Goal: Transaction & Acquisition: Book appointment/travel/reservation

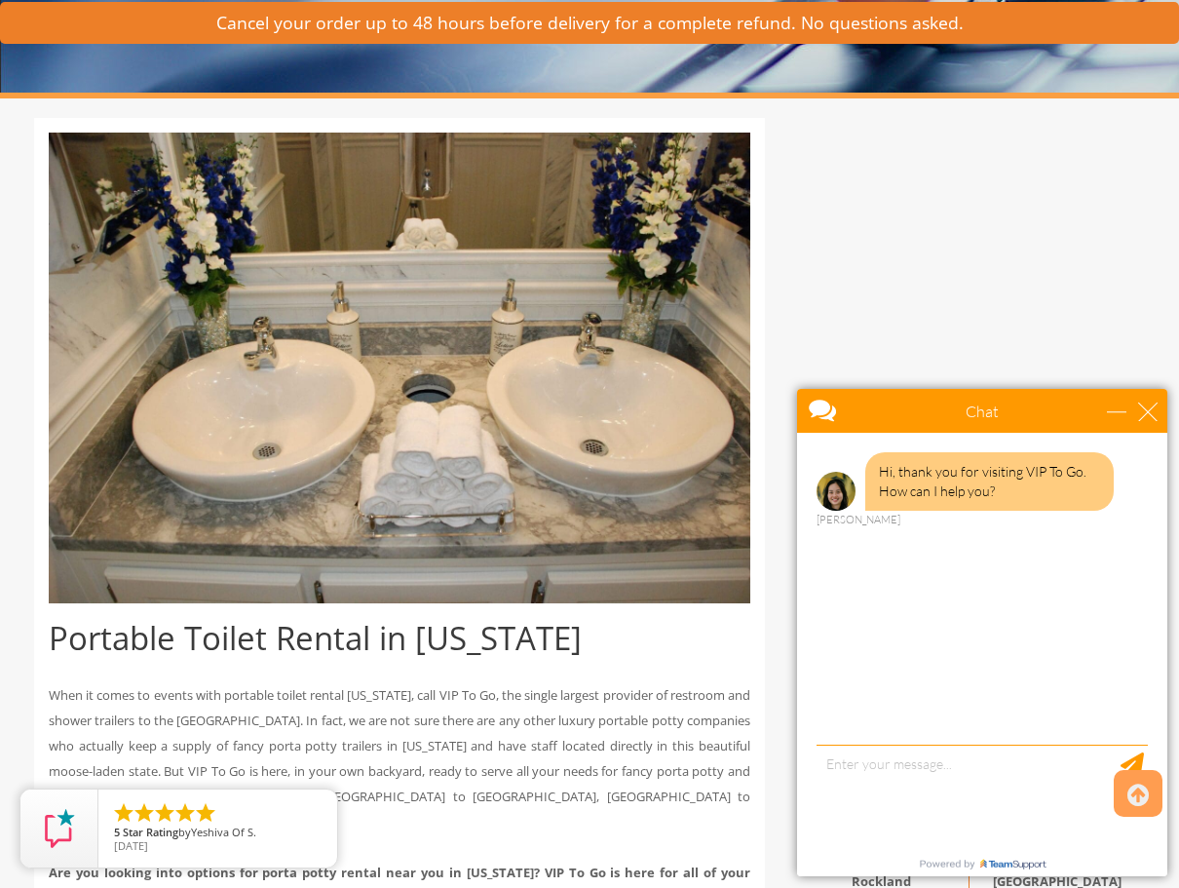
scroll to position [290, 0]
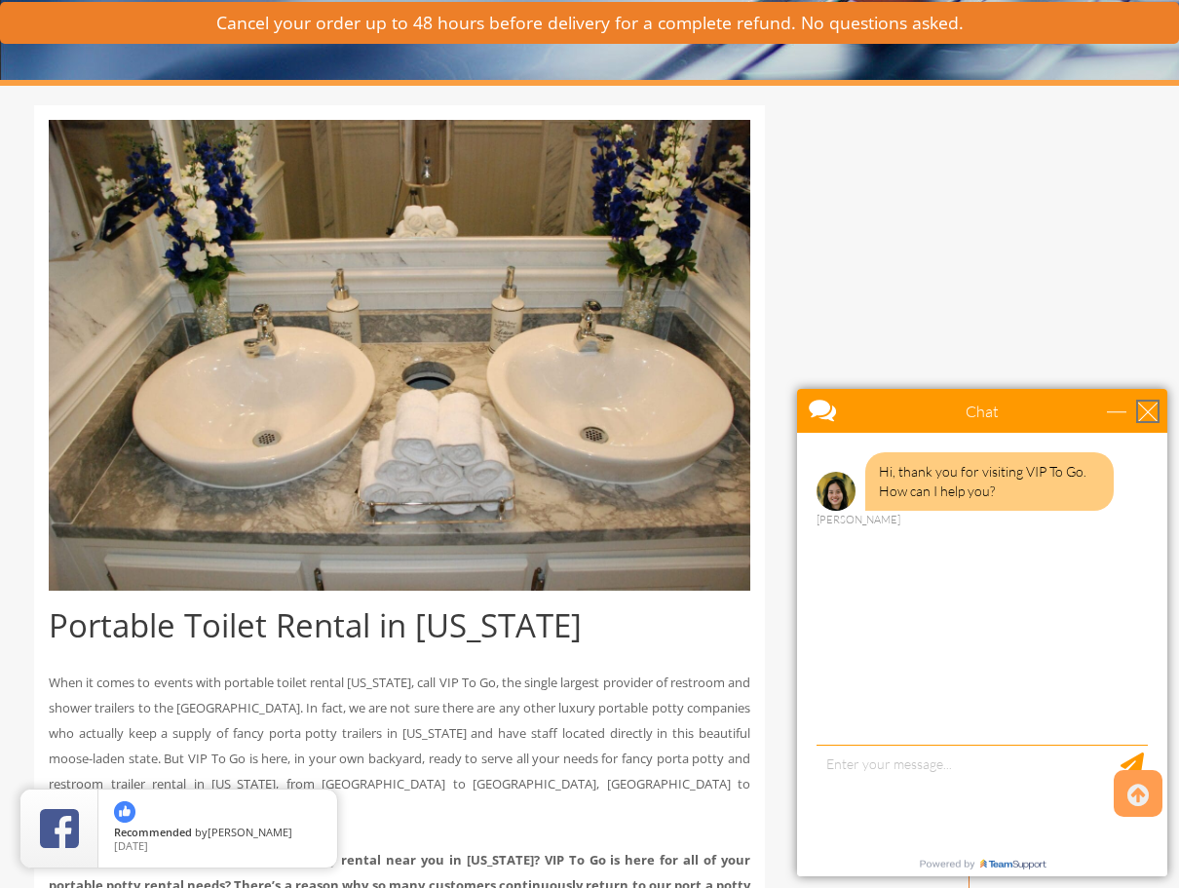
click at [1142, 416] on div "close" at bounding box center [1148, 411] width 19 height 19
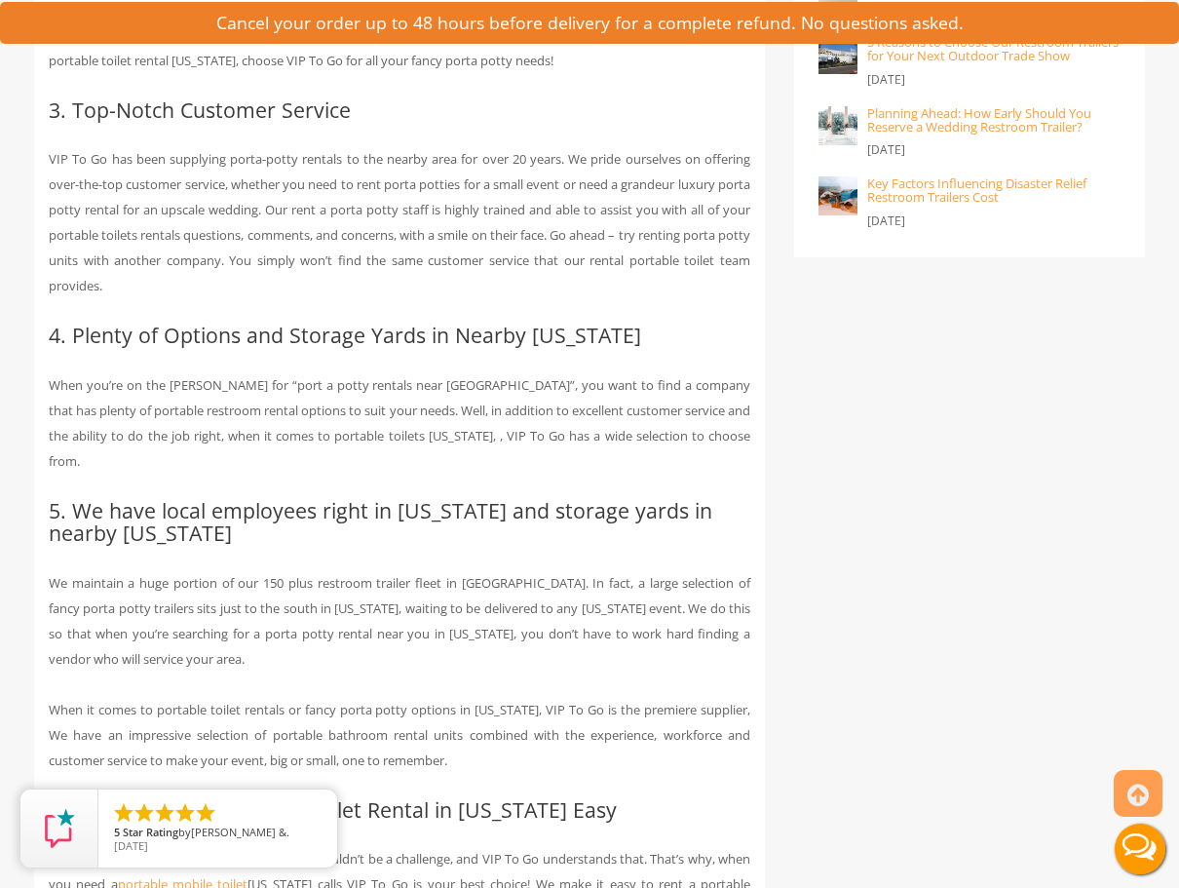
scroll to position [1666, 0]
click at [319, 810] on icon "close" at bounding box center [317, 808] width 19 height 19
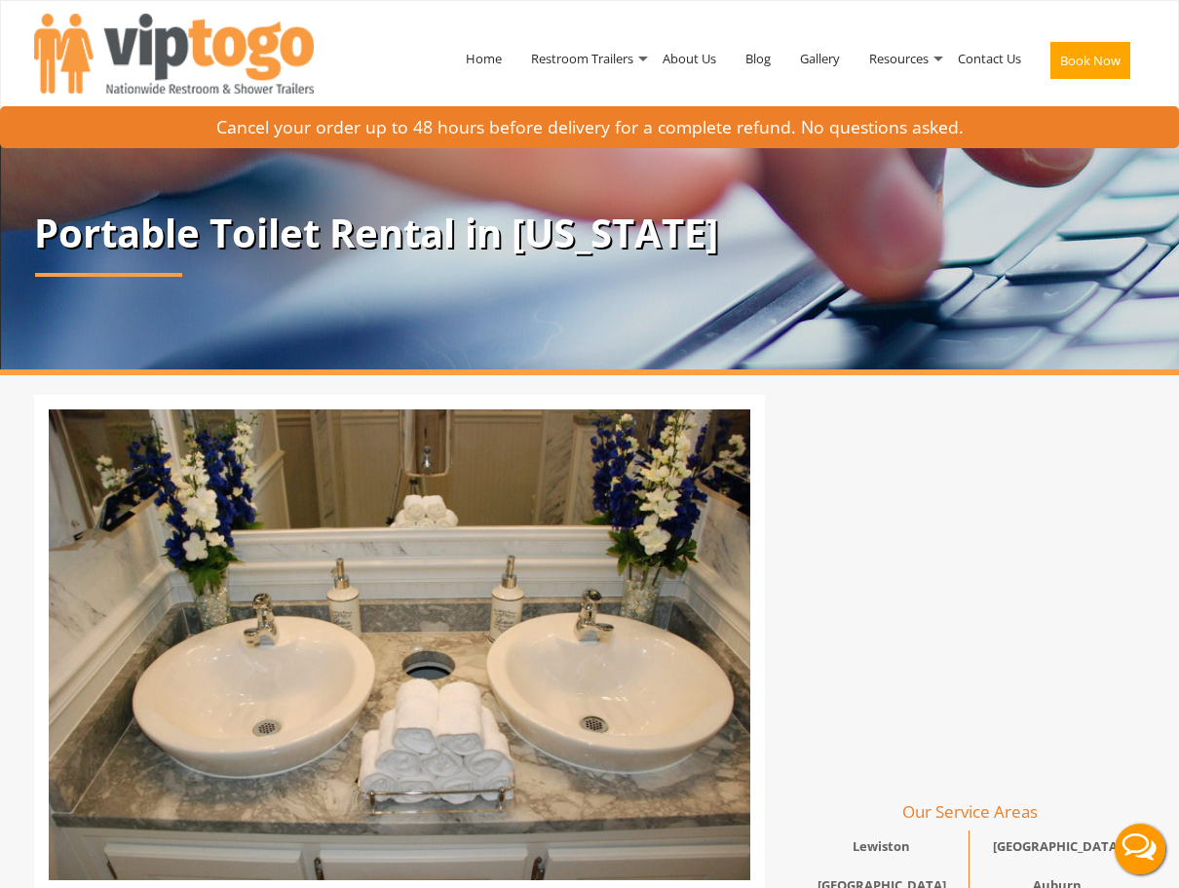
scroll to position [0, 0]
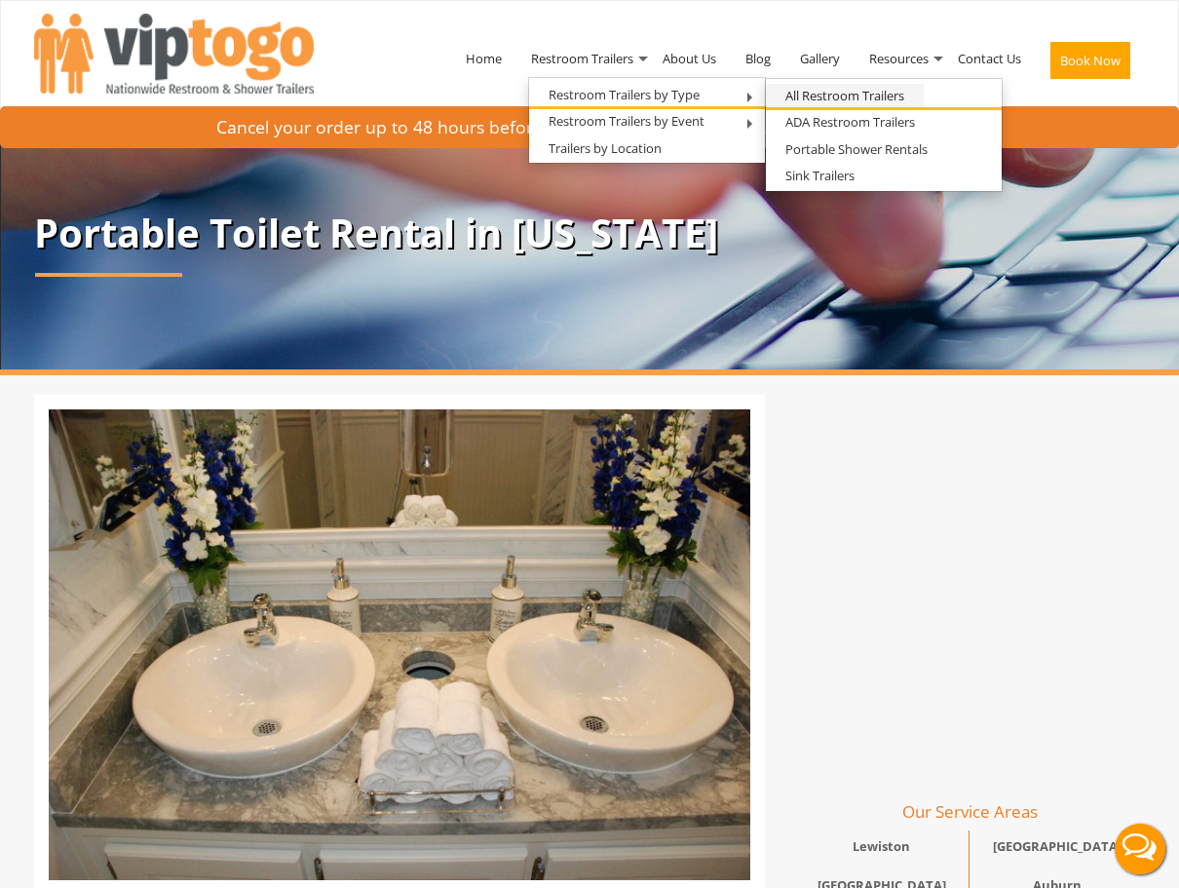
click at [816, 95] on link "All Restroom Trailers" at bounding box center [845, 96] width 158 height 24
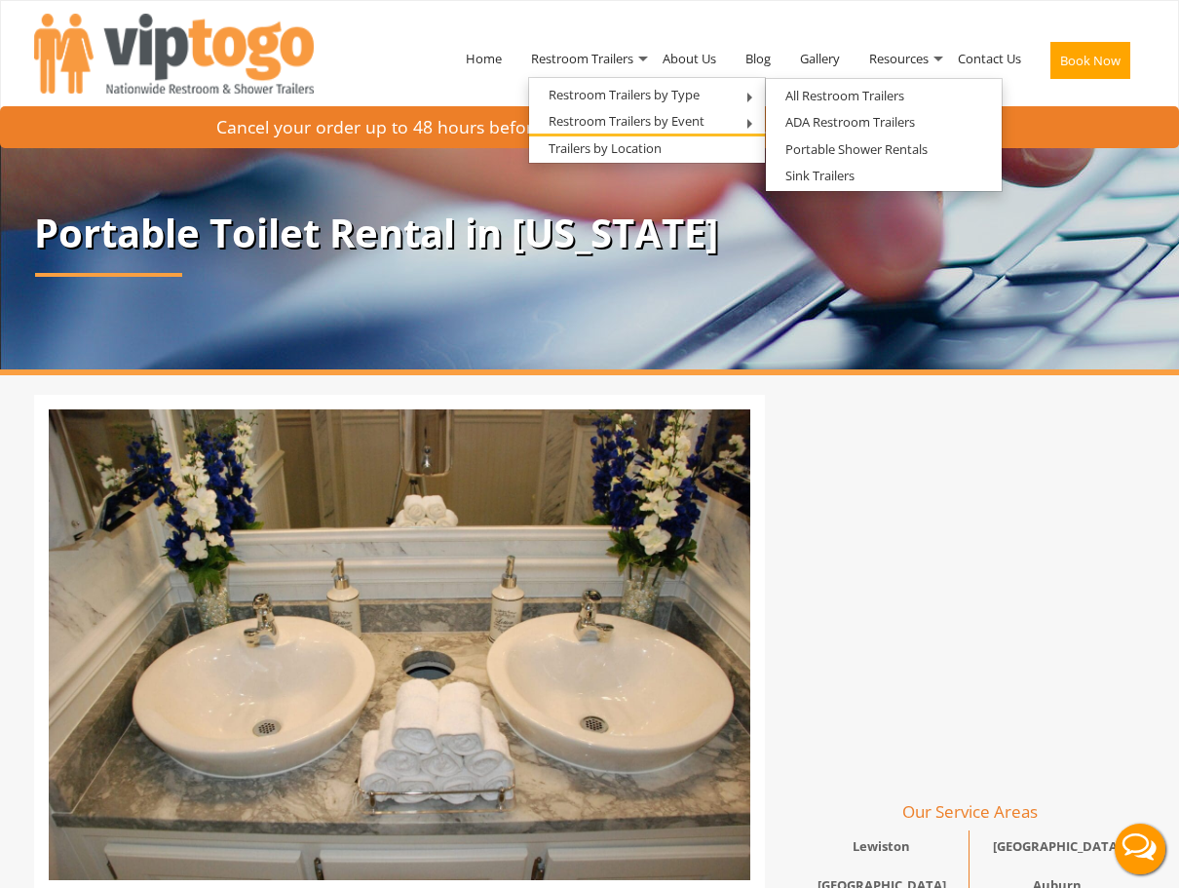
click at [739, 125] on li "Restroom Trailers by Event Construction Restroom Trailer Wedding Restroom Trail…" at bounding box center [647, 122] width 236 height 27
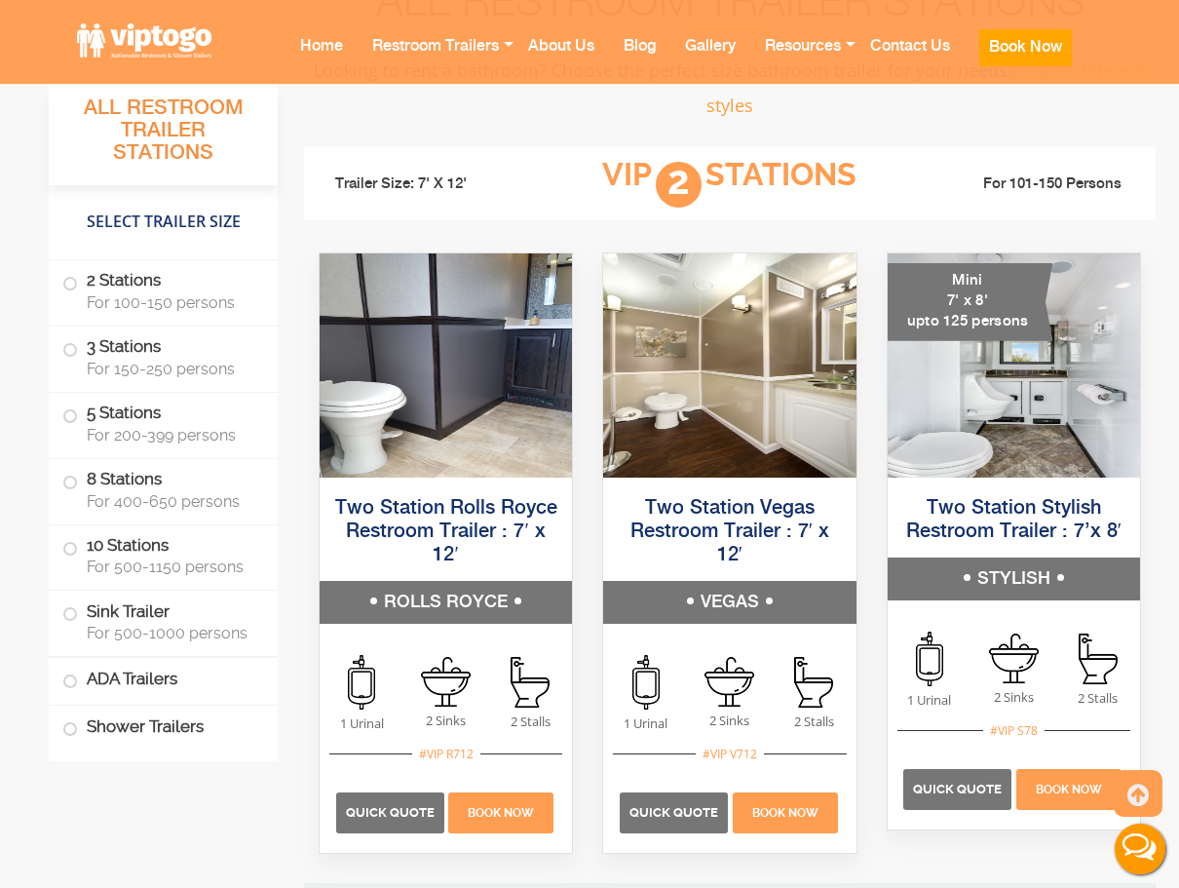
scroll to position [1281, 0]
click at [72, 287] on span at bounding box center [70, 284] width 8 height 8
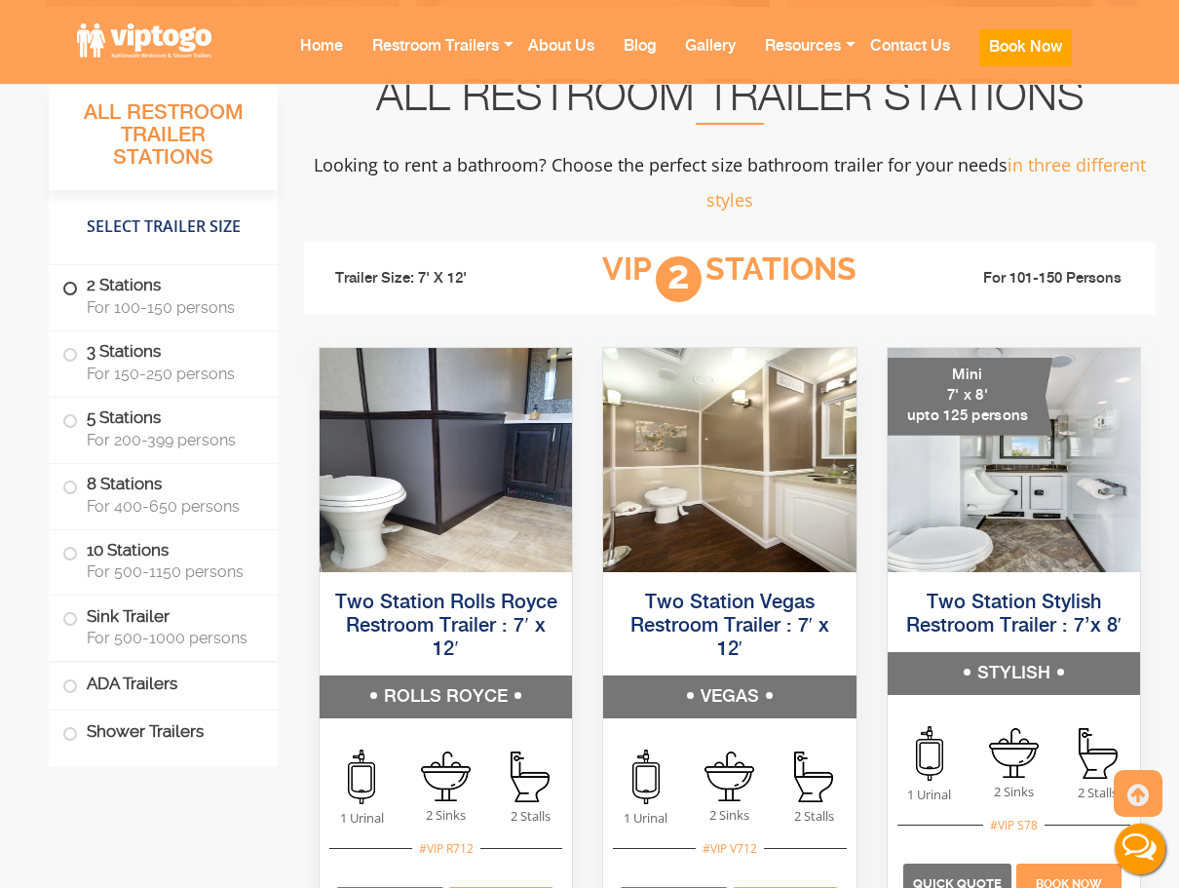
scroll to position [1184, 0]
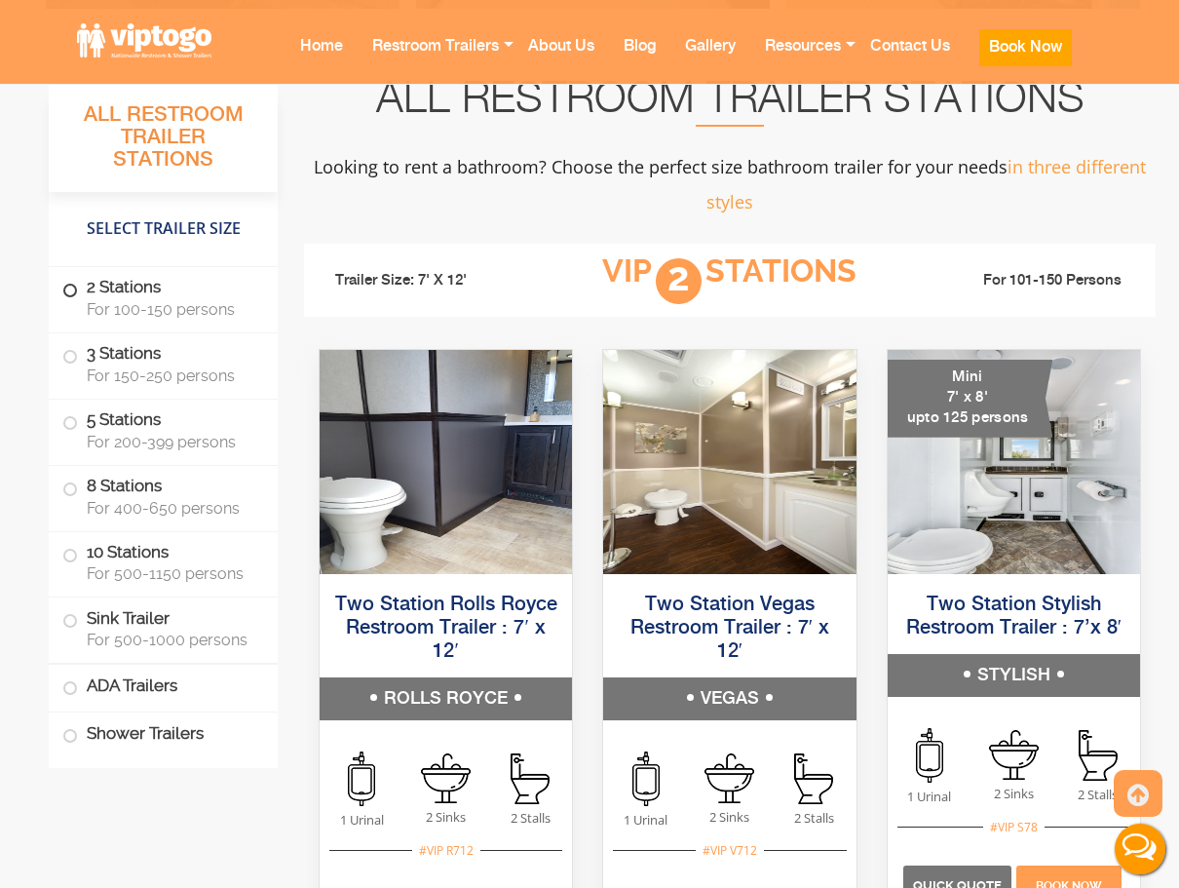
click at [74, 291] on span at bounding box center [70, 291] width 8 height 8
click at [128, 290] on label "2 Stations For 100-150 persons" at bounding box center [163, 297] width 202 height 60
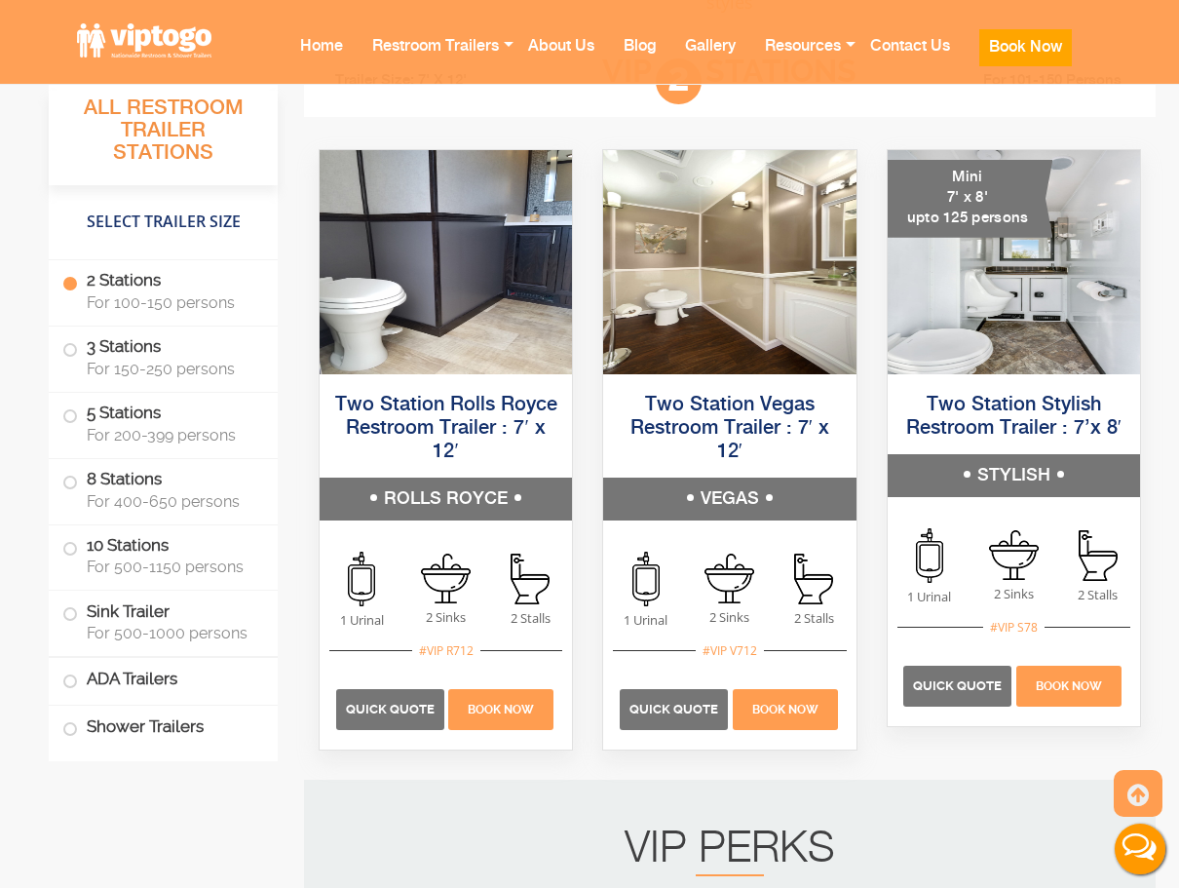
scroll to position [1384, 0]
click at [1033, 404] on link "Two Station Stylish Restroom Trailer : 7’x 8′" at bounding box center [1014, 417] width 215 height 44
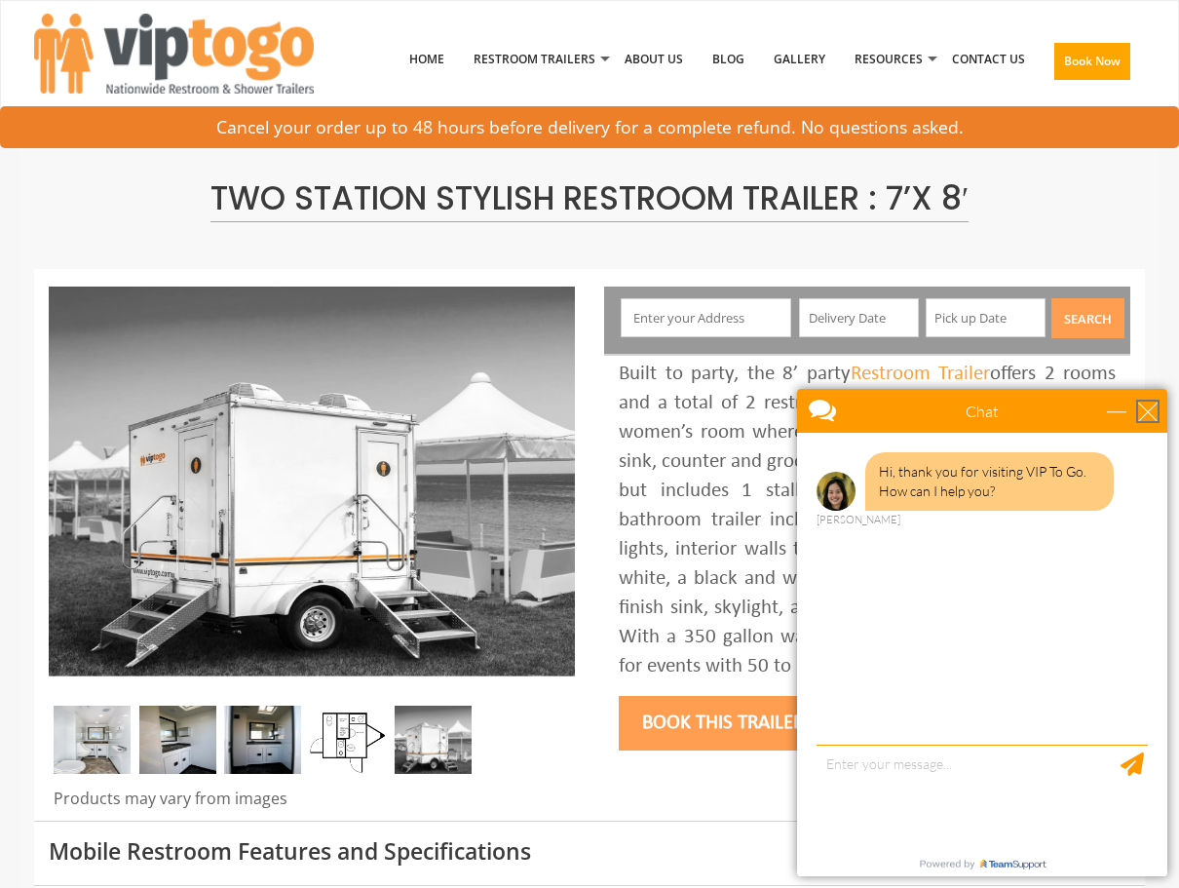
click at [1146, 413] on div "close" at bounding box center [1148, 411] width 19 height 19
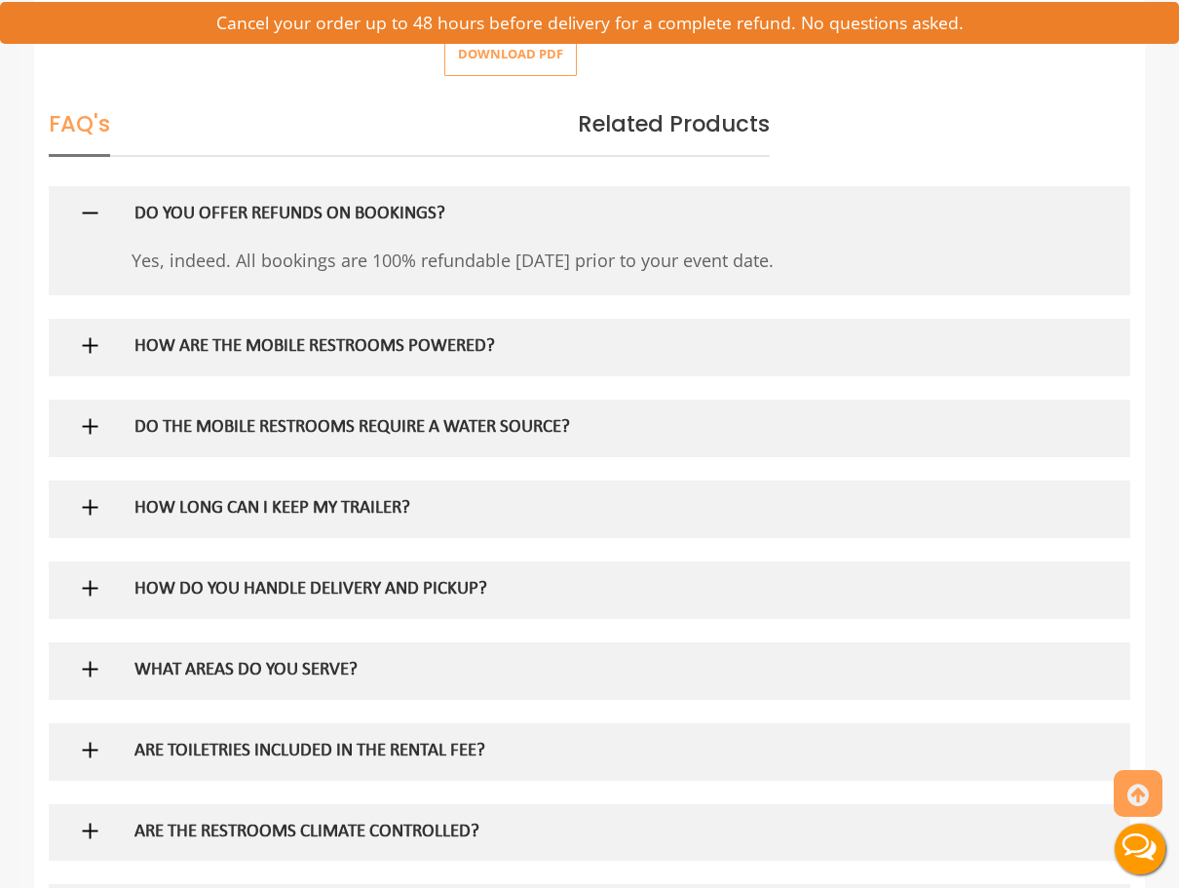
scroll to position [1086, 0]
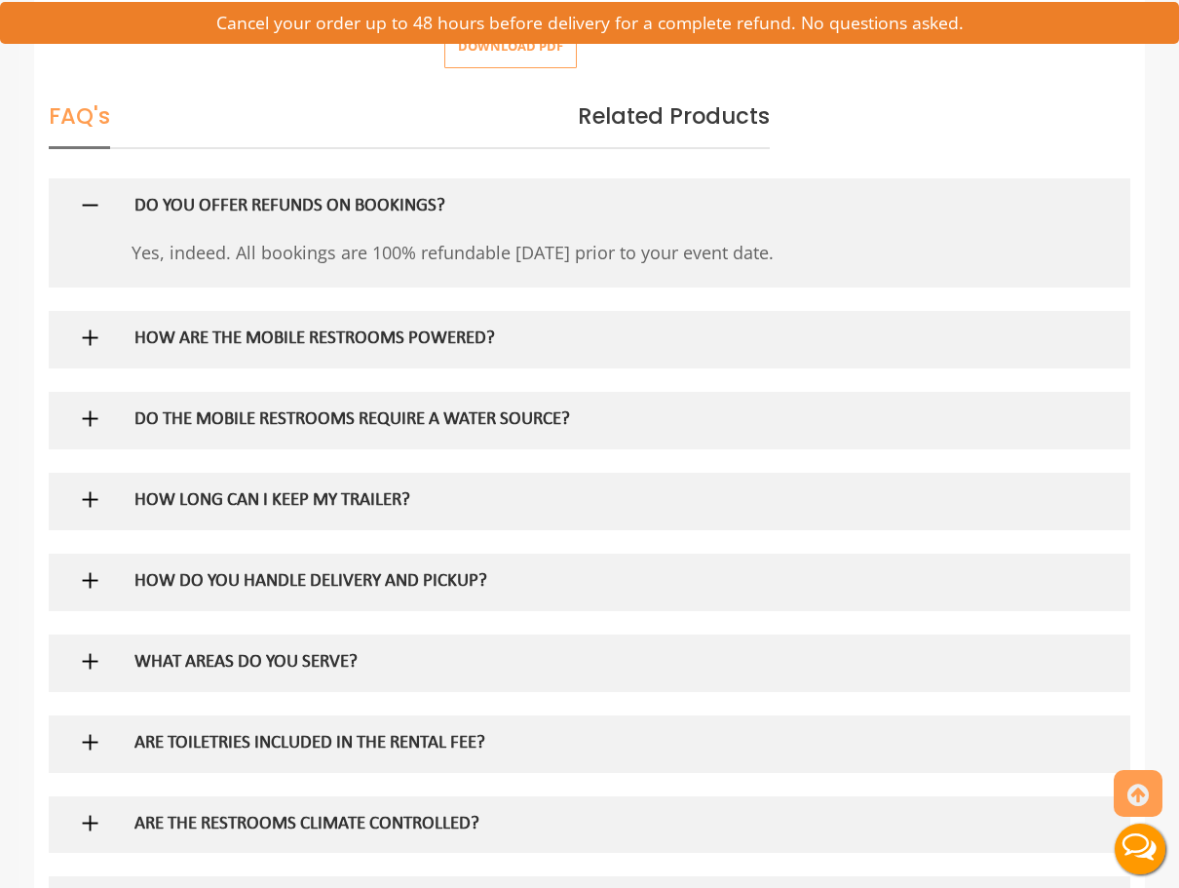
click at [484, 329] on h5 "HOW ARE THE MOBILE RESTROOMS POWERED?" at bounding box center [559, 339] width 848 height 20
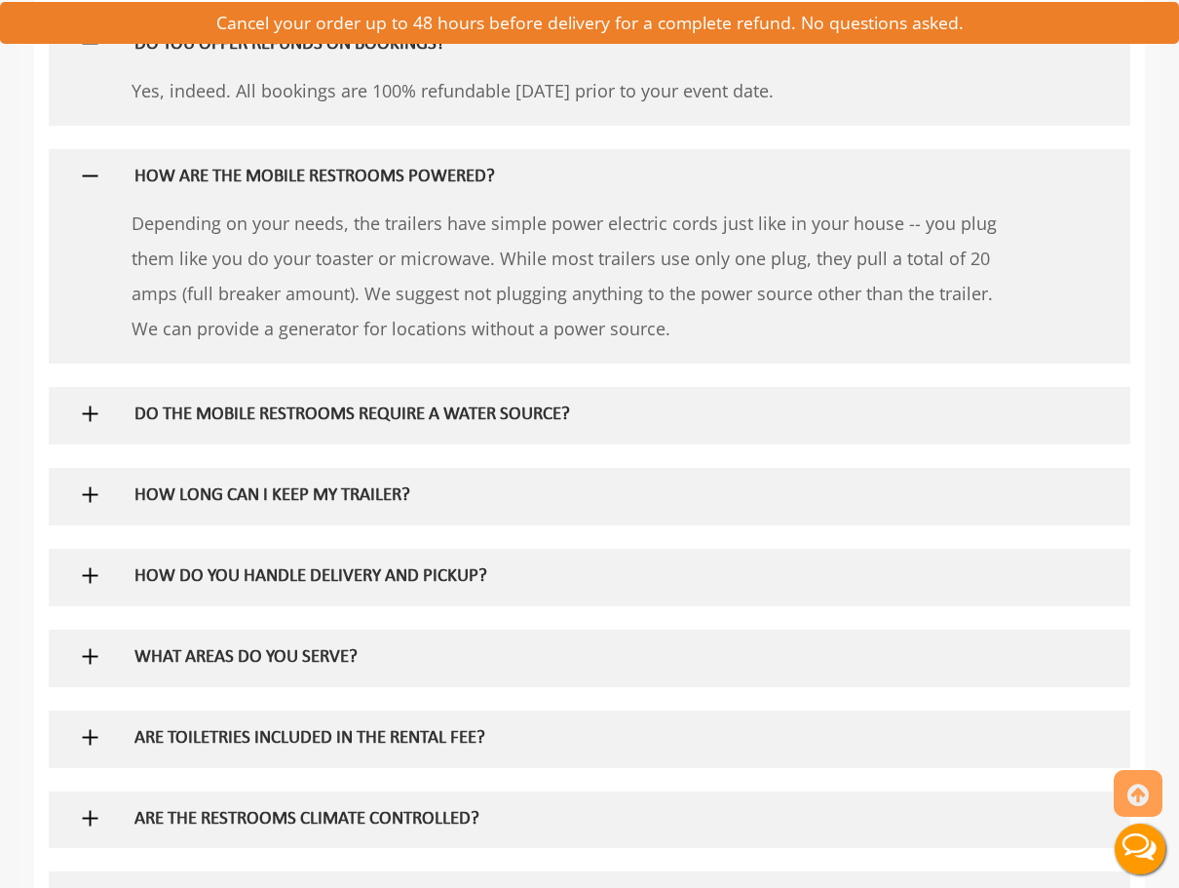
scroll to position [1276, 0]
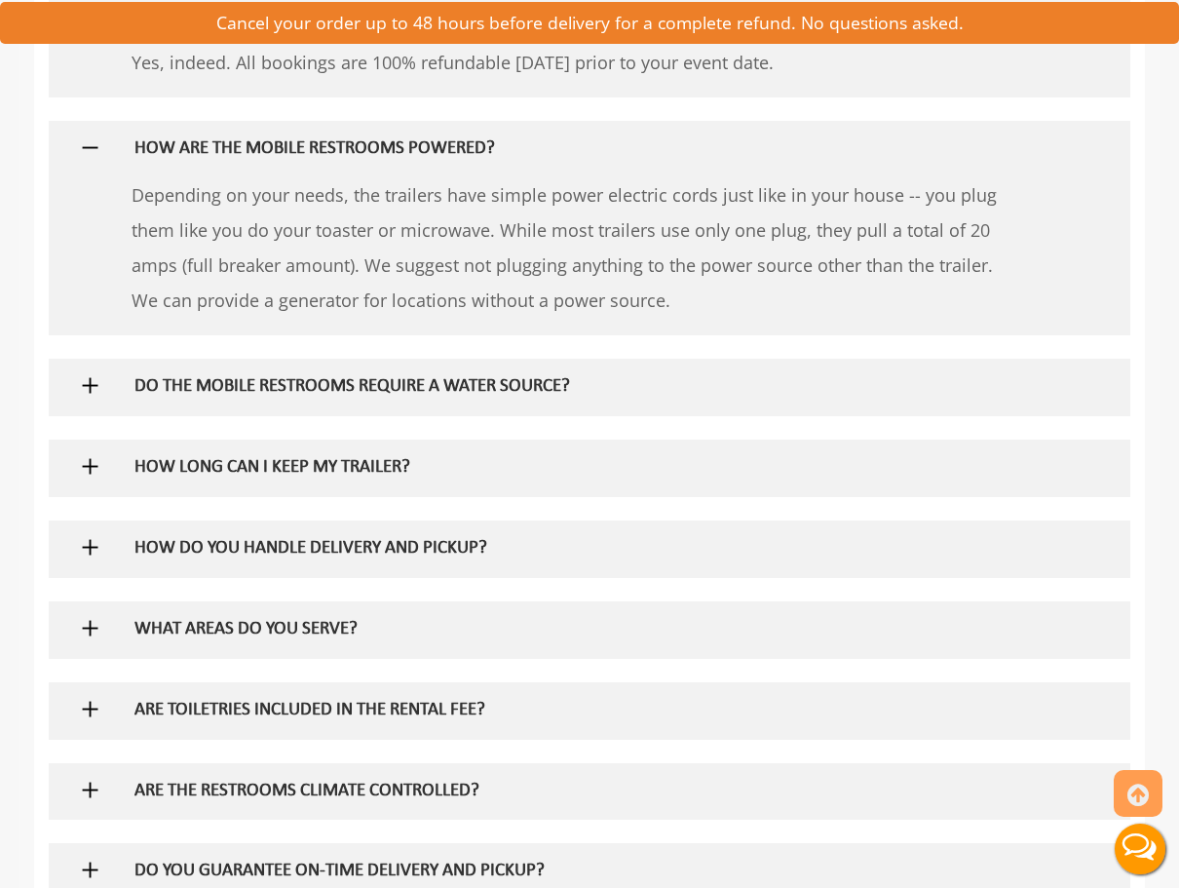
click at [455, 377] on h5 "DO THE MOBILE RESTROOMS REQUIRE A WATER SOURCE?" at bounding box center [559, 387] width 848 height 20
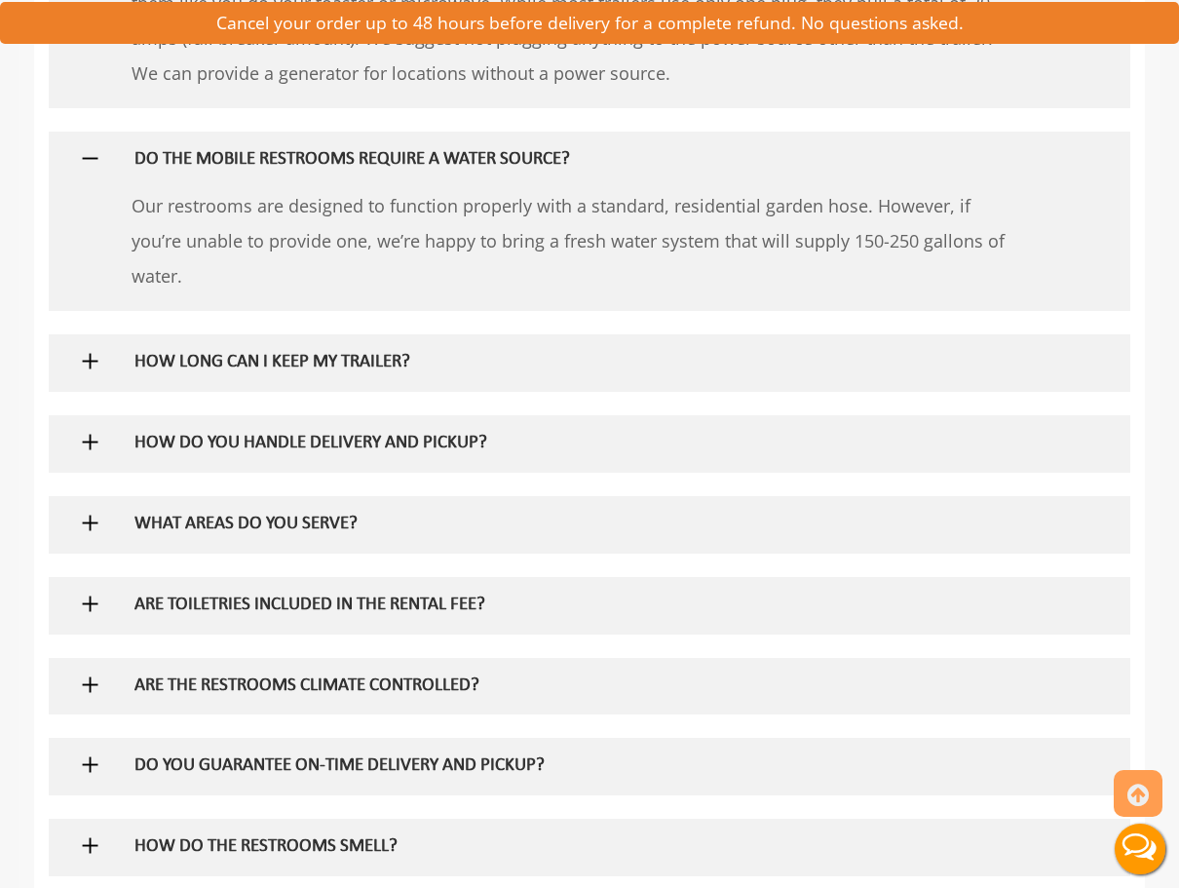
scroll to position [1504, 0]
click at [433, 352] on h5 "HOW LONG CAN I KEEP MY TRAILER?" at bounding box center [559, 362] width 848 height 20
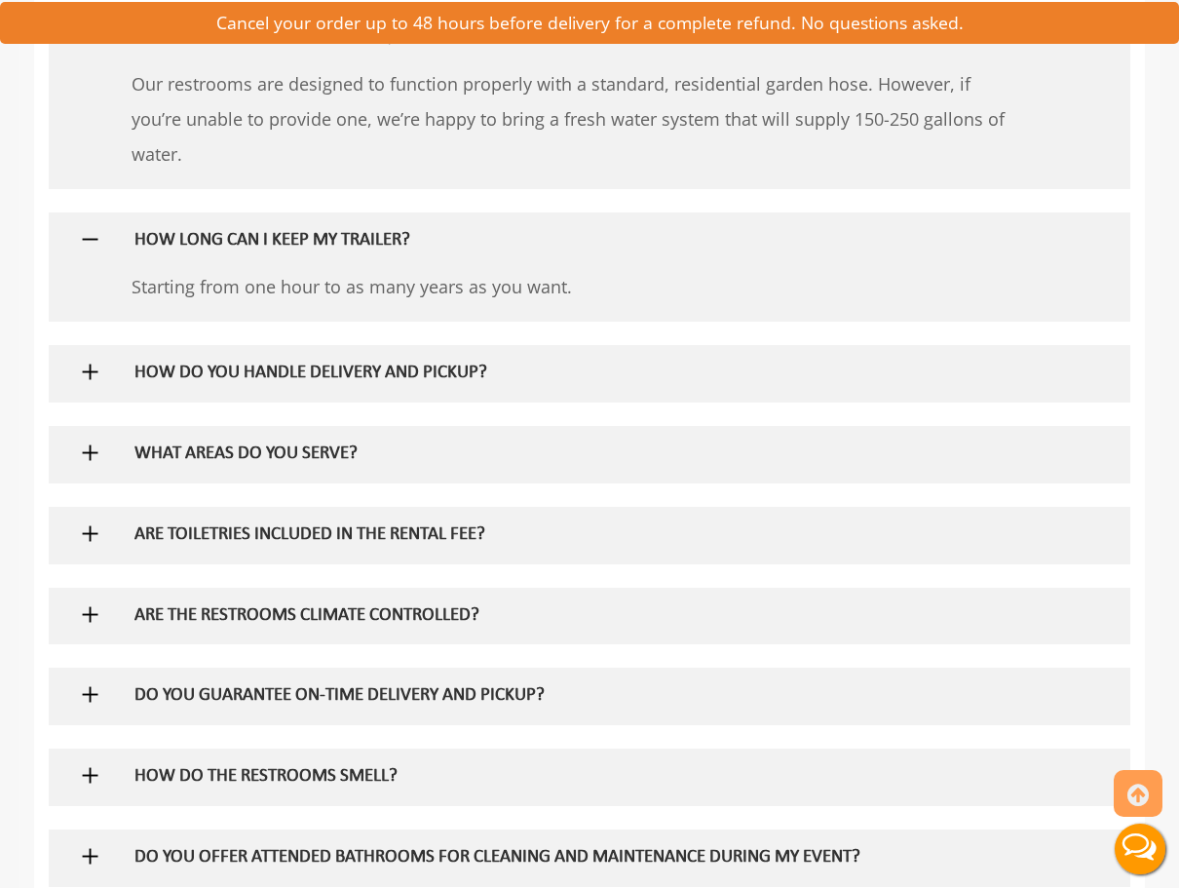
scroll to position [1677, 0]
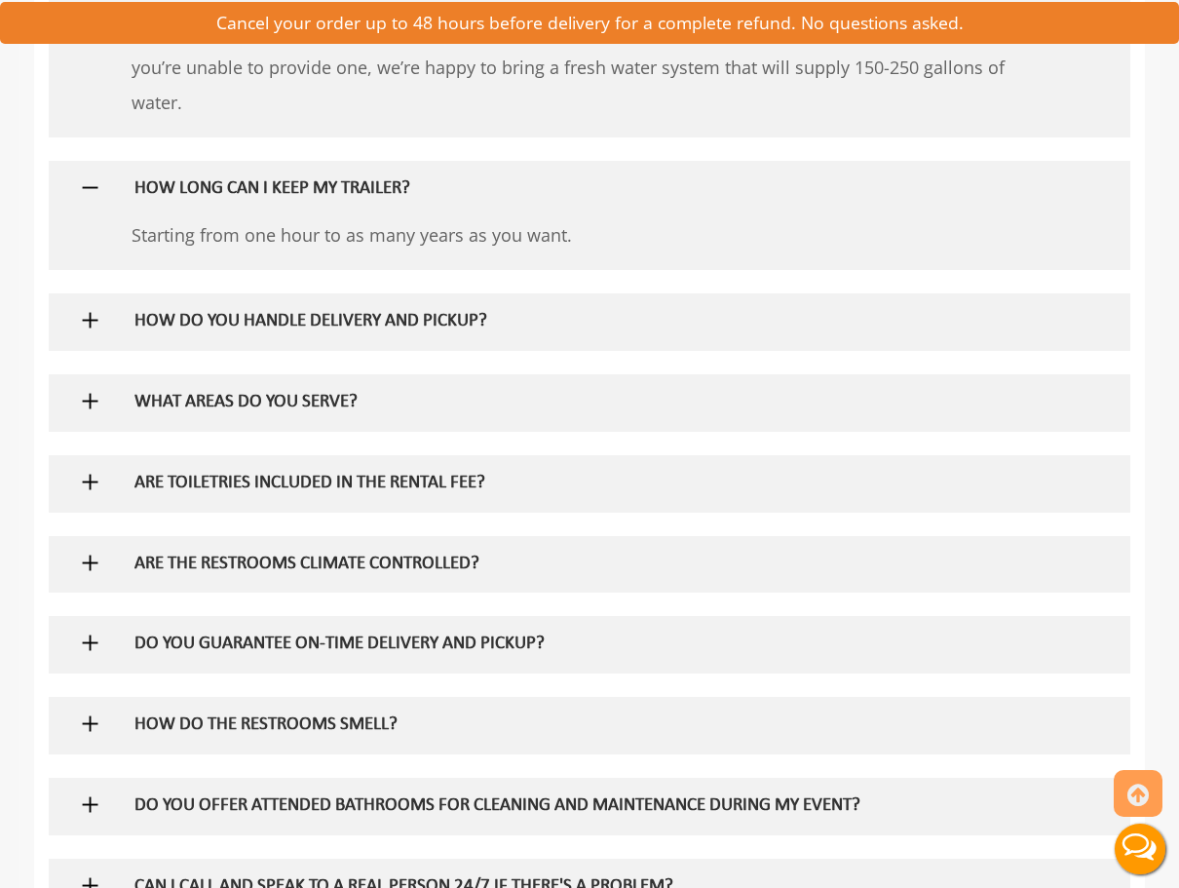
click at [447, 312] on h5 "HOW DO YOU HANDLE DELIVERY AND PICKUP?" at bounding box center [559, 322] width 848 height 20
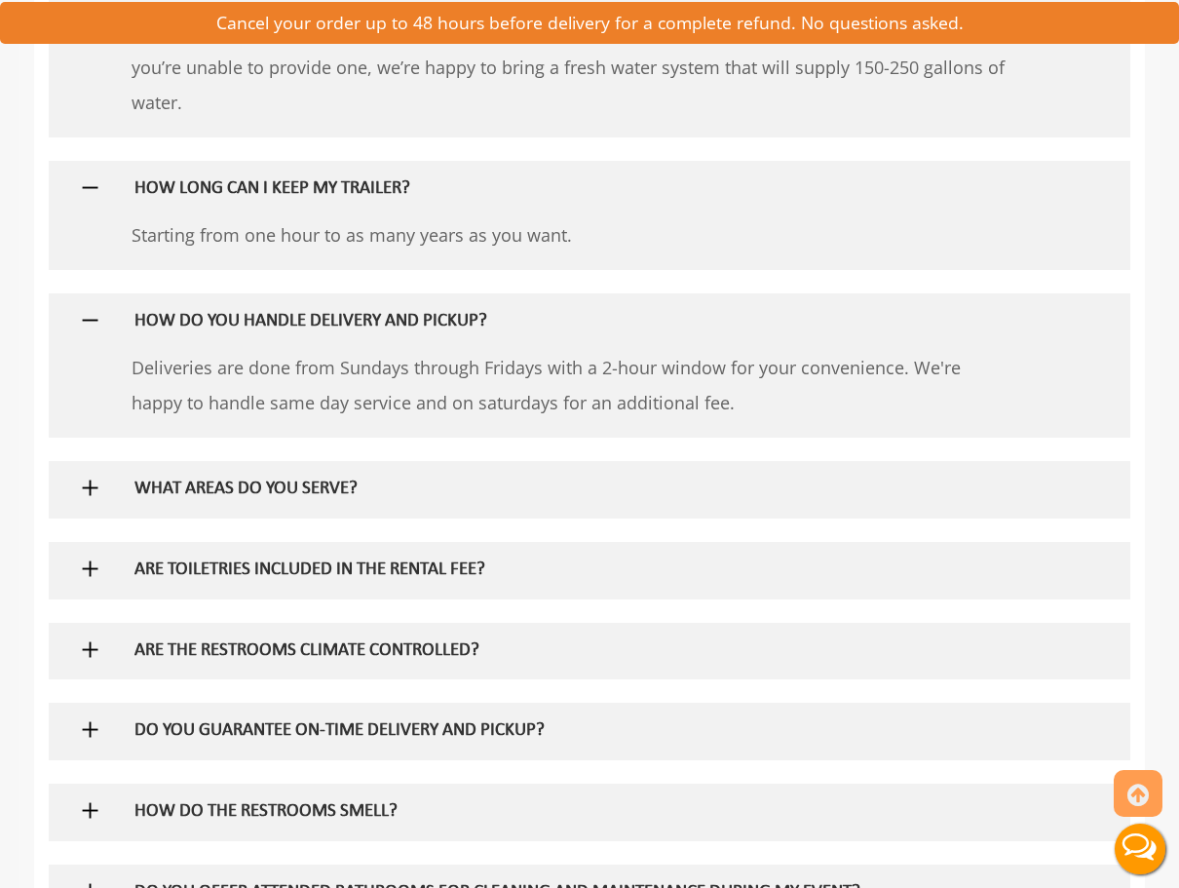
click at [361, 480] on h5 "WHAT AREAS DO YOU SERVE?" at bounding box center [559, 490] width 848 height 20
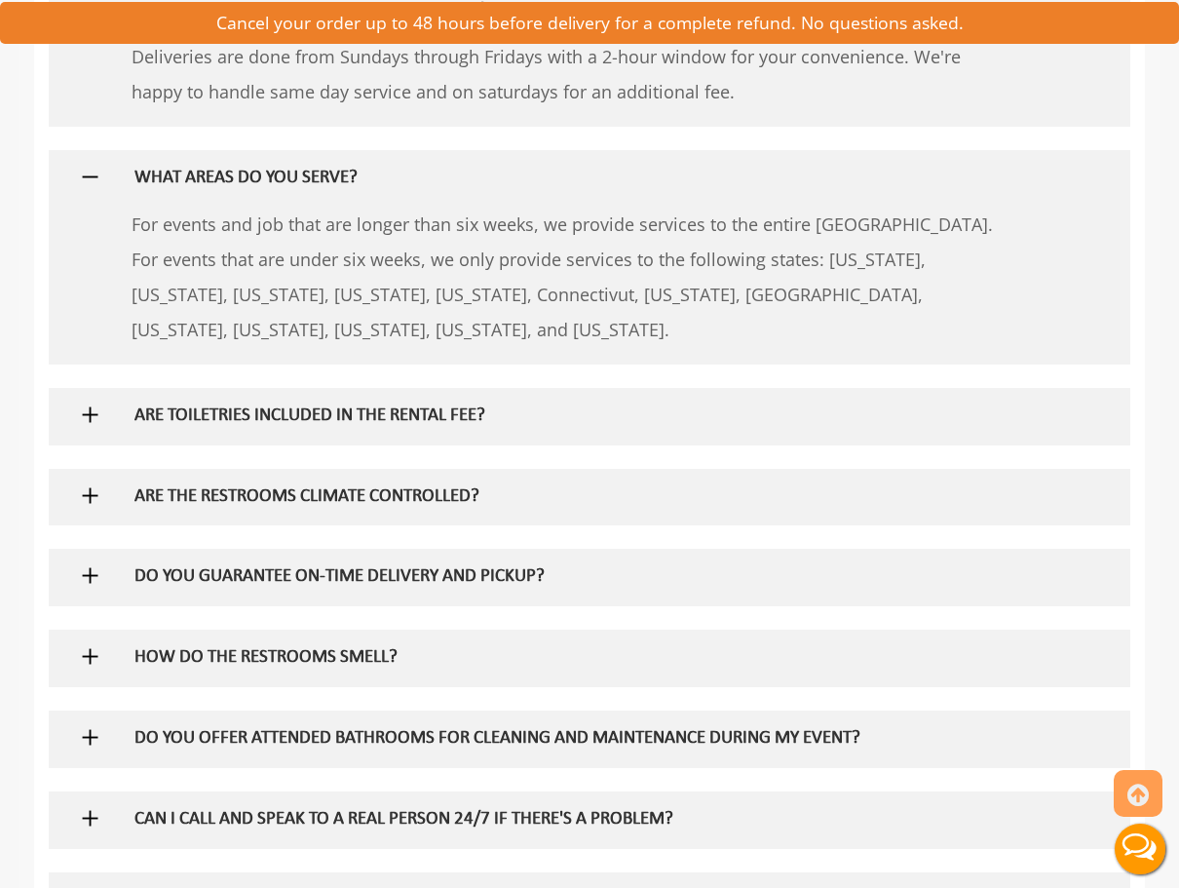
scroll to position [1998, 0]
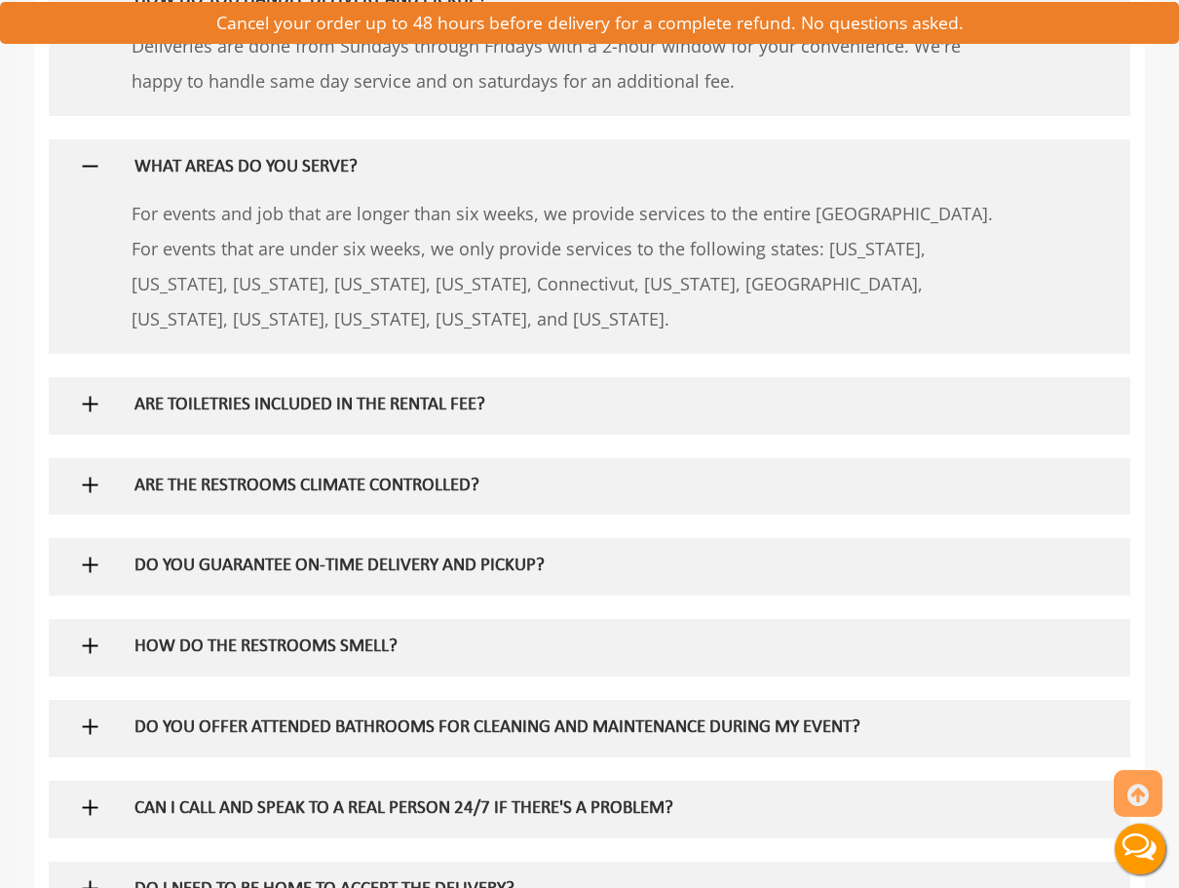
click at [357, 396] on h5 "ARE TOILETRIES INCLUDED IN THE RENTAL FEE?" at bounding box center [559, 406] width 848 height 20
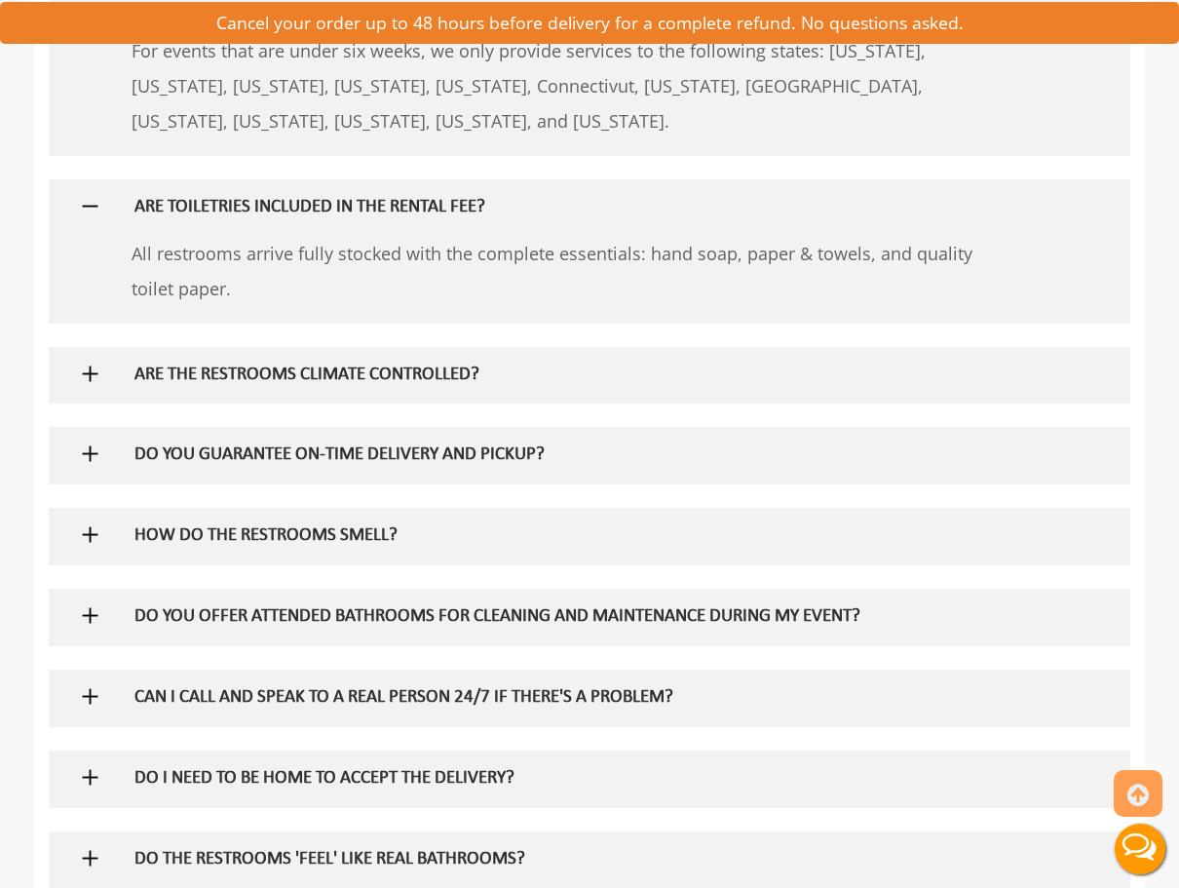
scroll to position [2201, 0]
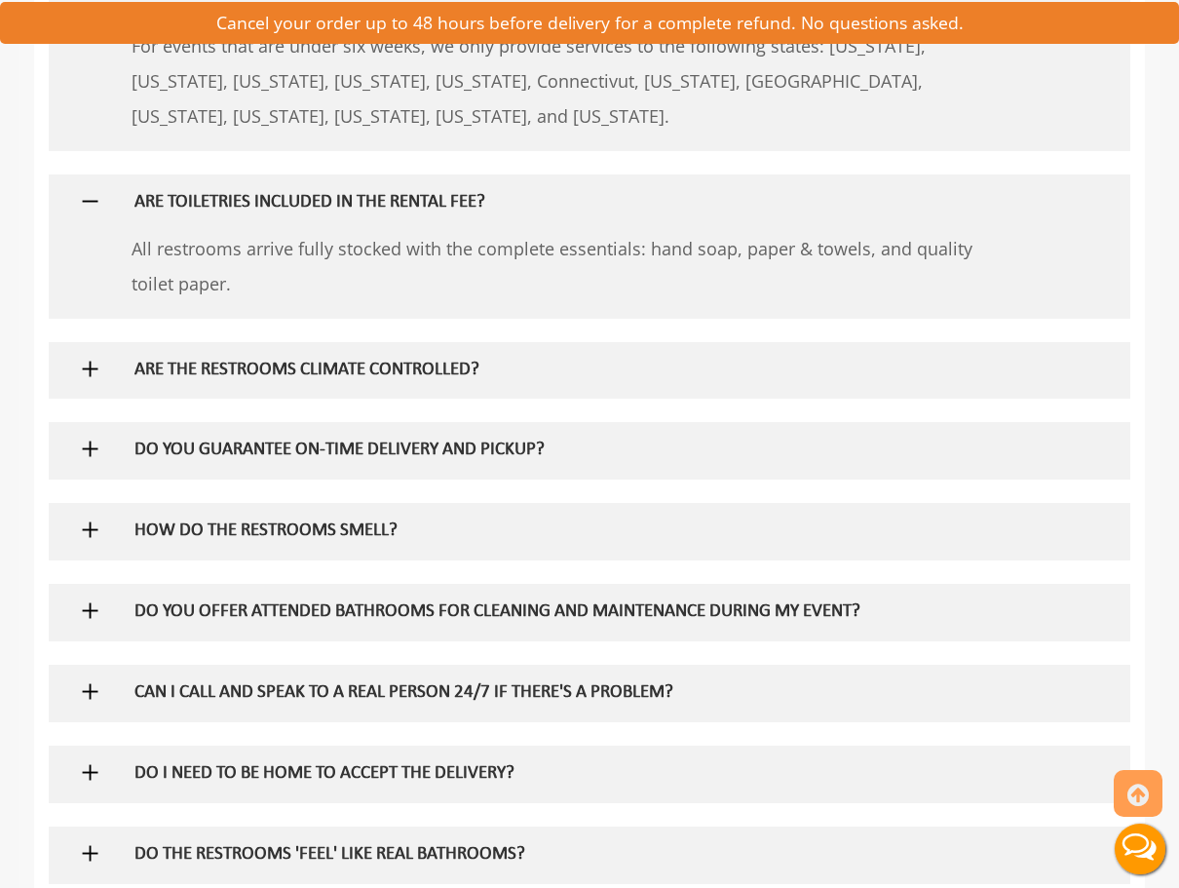
click at [362, 364] on div "ARE THE RESTROOMS CLIMATE CONTROLLED?" at bounding box center [558, 370] width 877 height 57
click at [361, 361] on h5 "ARE THE RESTROOMS CLIMATE CONTROLLED?" at bounding box center [559, 371] width 848 height 20
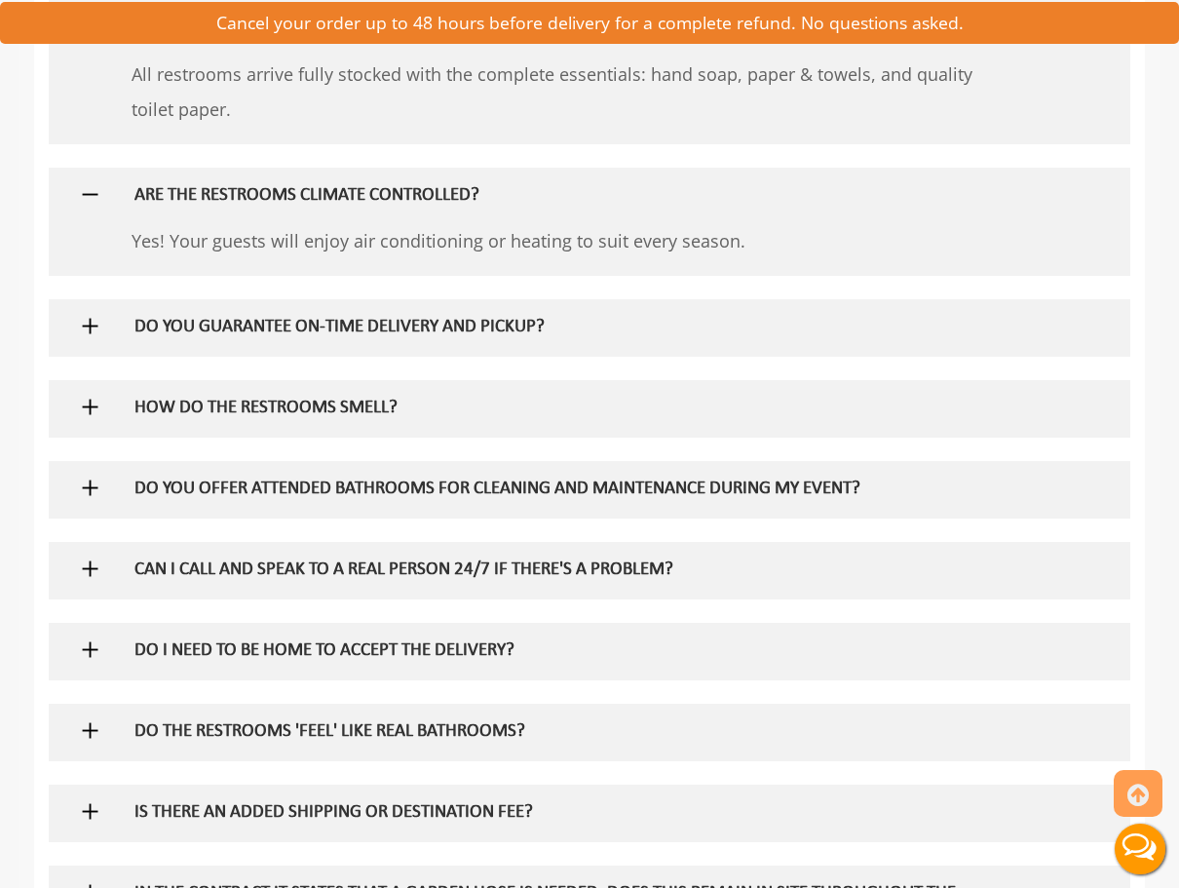
scroll to position [2378, 0]
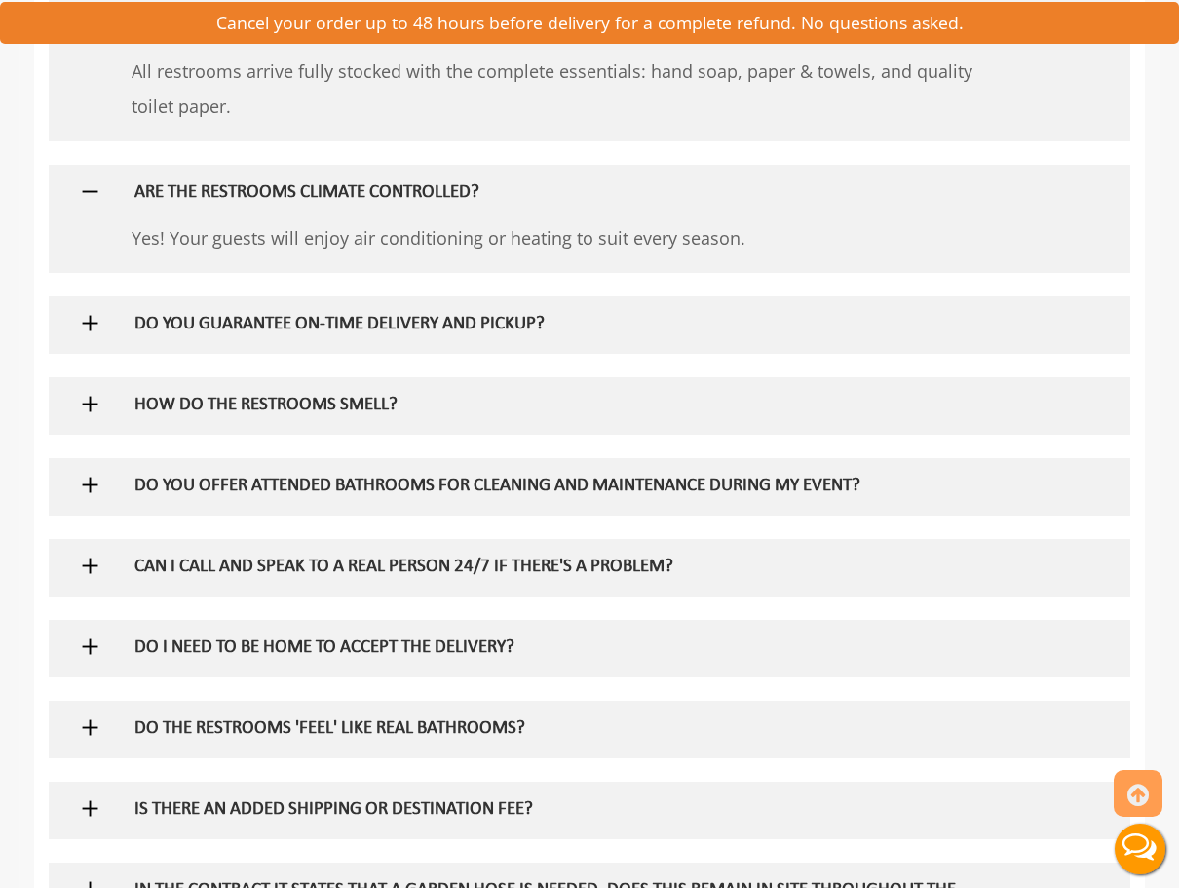
click at [346, 396] on h5 "HOW DO THE RESTROOMS SMELL?" at bounding box center [559, 406] width 848 height 20
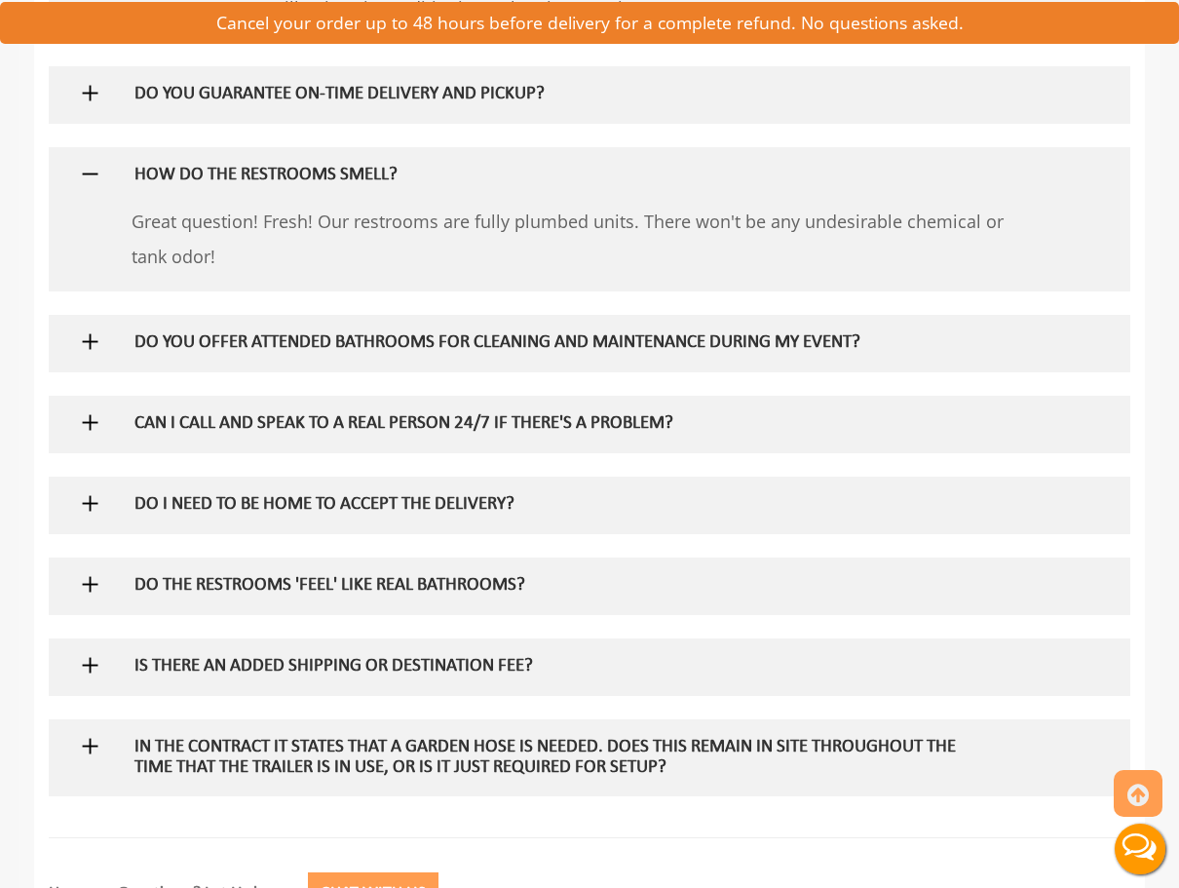
scroll to position [2610, 0]
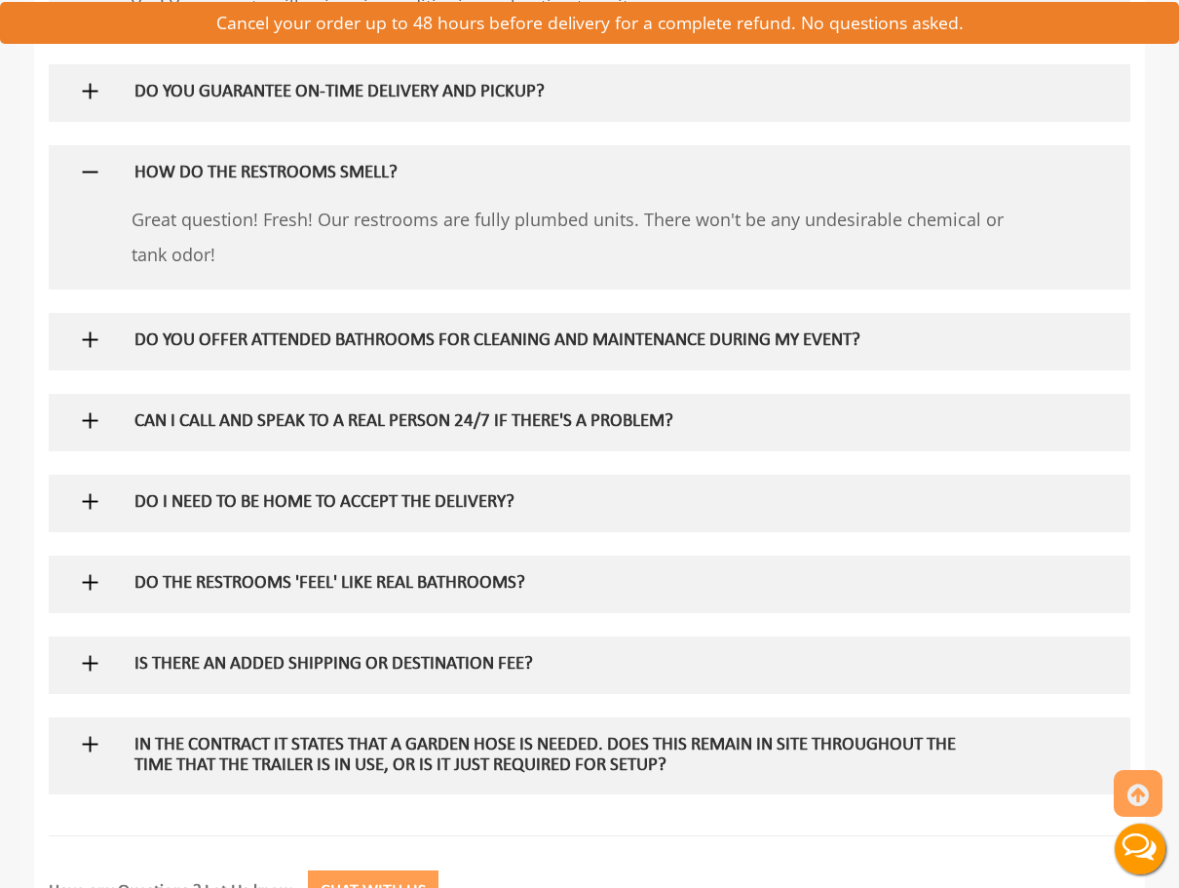
click at [343, 412] on h5 "CAN I CALL AND SPEAK TO A REAL PERSON 24/7 IF THERE'S A PROBLEM?" at bounding box center [559, 422] width 848 height 20
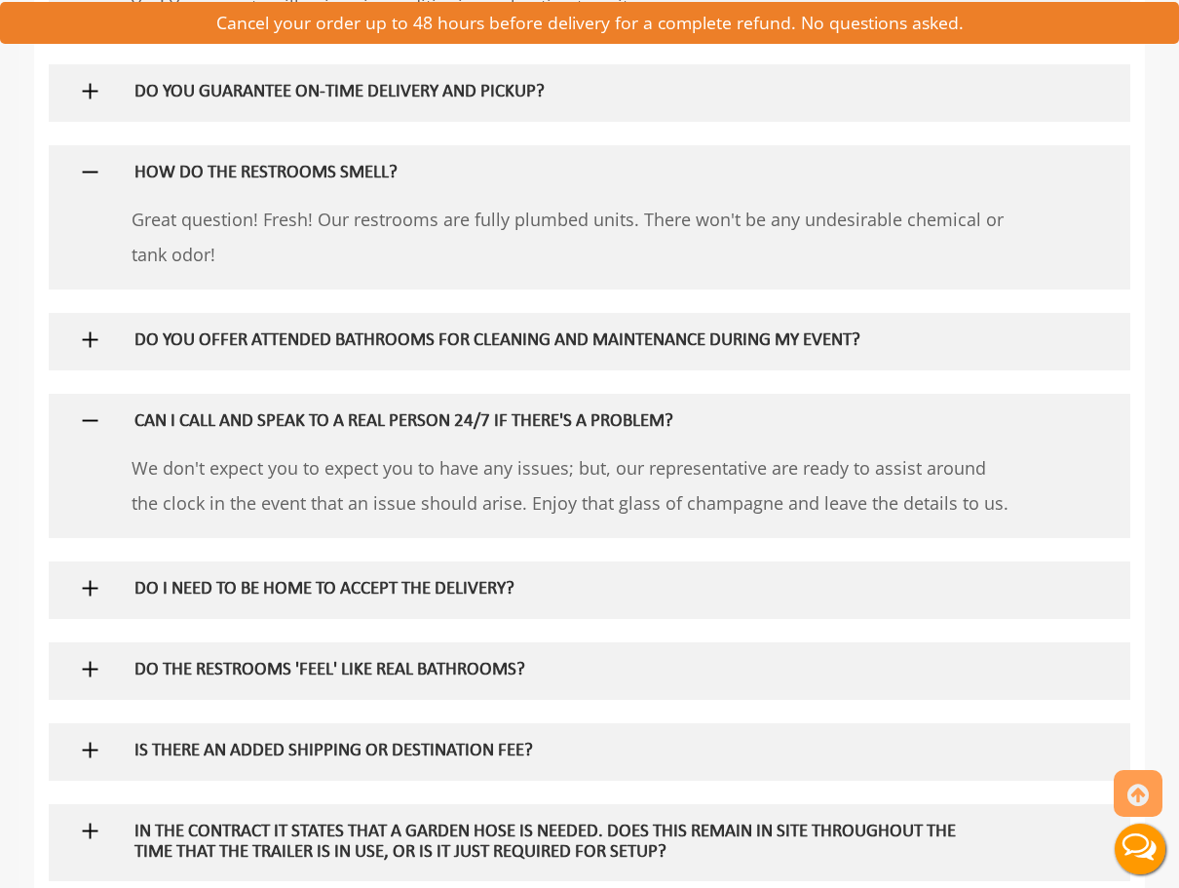
click at [330, 580] on h5 "DO I NEED TO BE HOME TO ACCEPT THE DELIVERY?" at bounding box center [559, 590] width 848 height 20
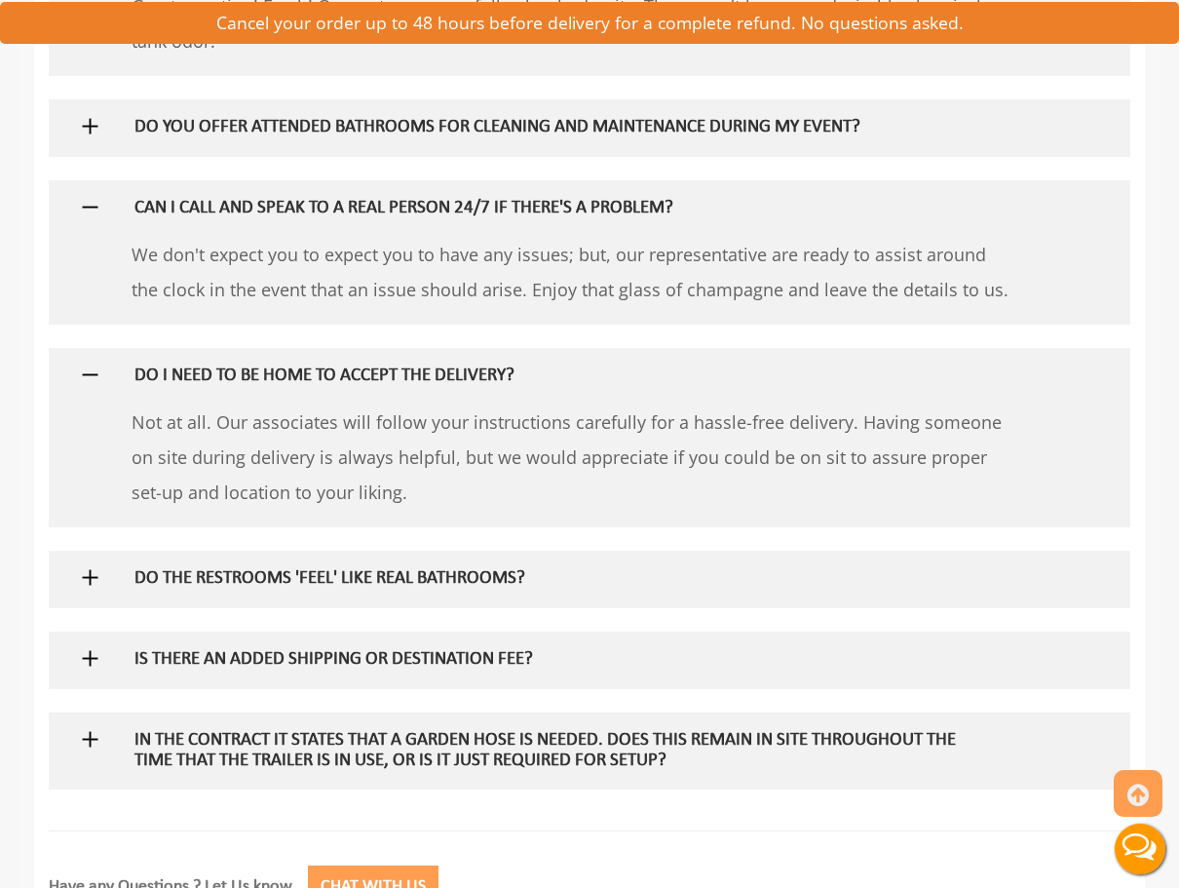
scroll to position [2829, 0]
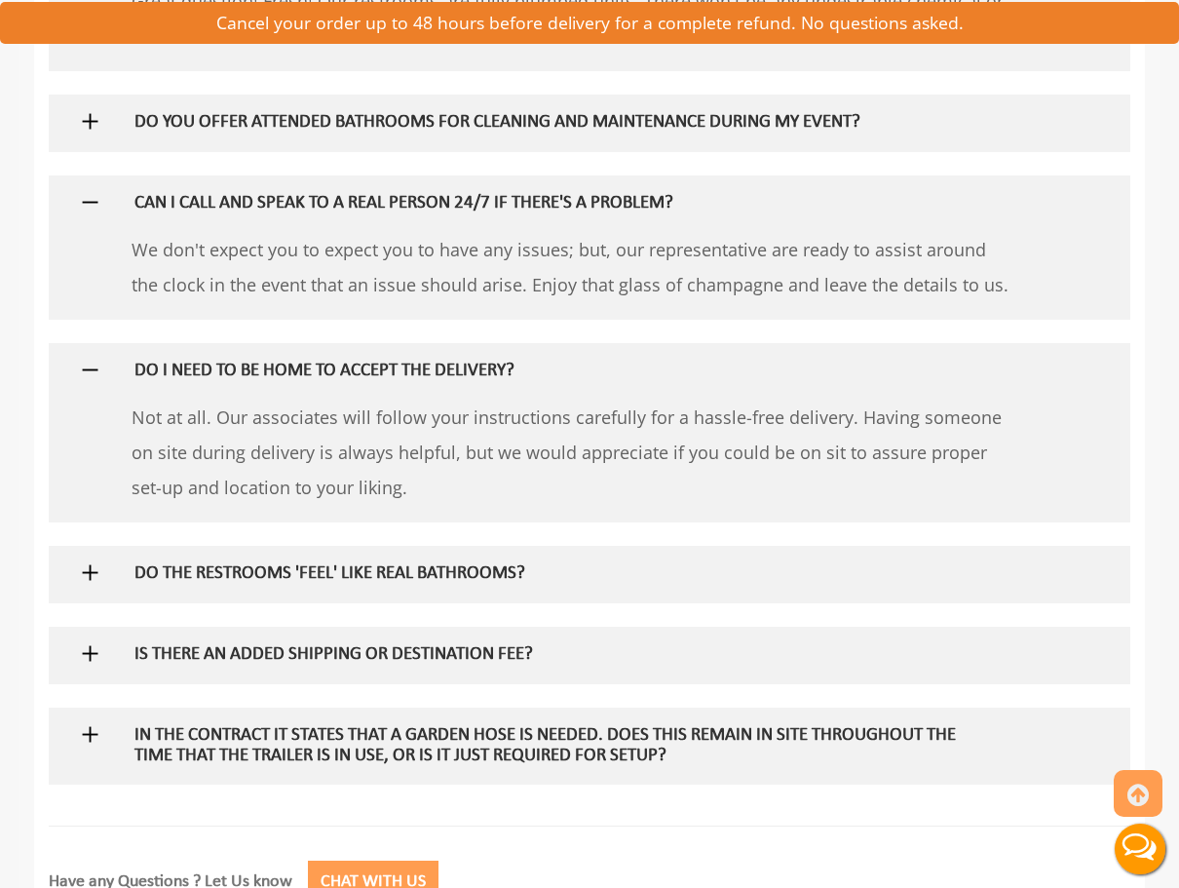
click at [338, 564] on h5 "DO THE RESTROOMS 'FEEL' LIKE REAL BATHROOMS?" at bounding box center [559, 574] width 848 height 20
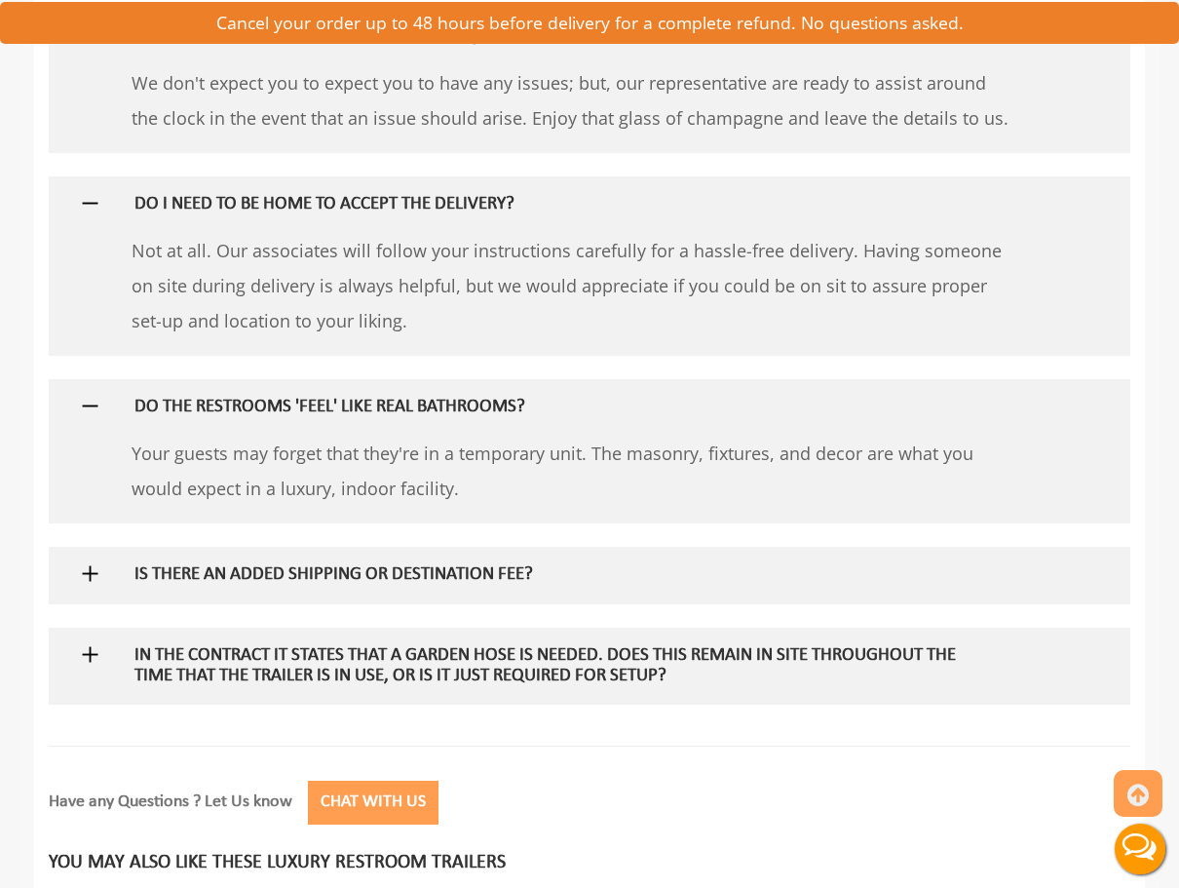
scroll to position [3047, 0]
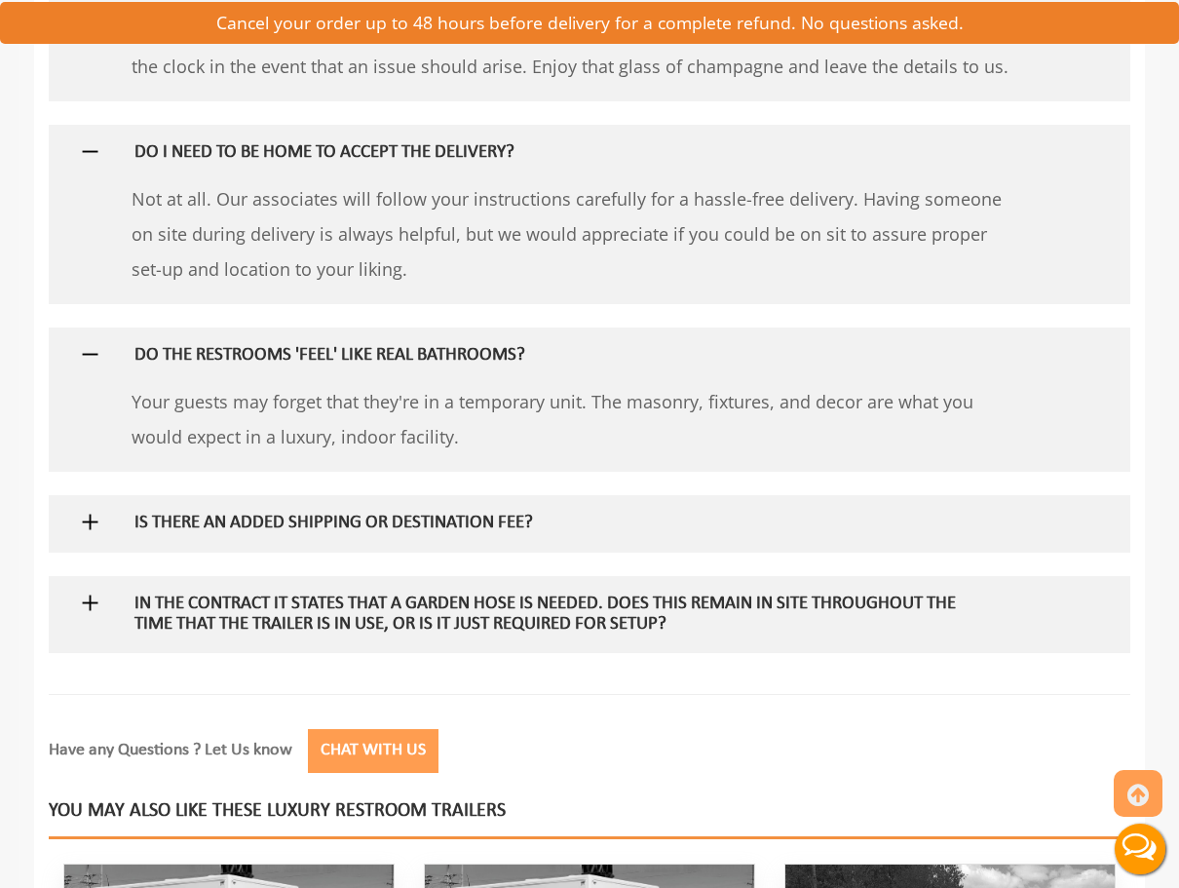
click at [356, 514] on h5 "IS THERE AN ADDED SHIPPING OR DESTINATION FEE?" at bounding box center [559, 524] width 848 height 20
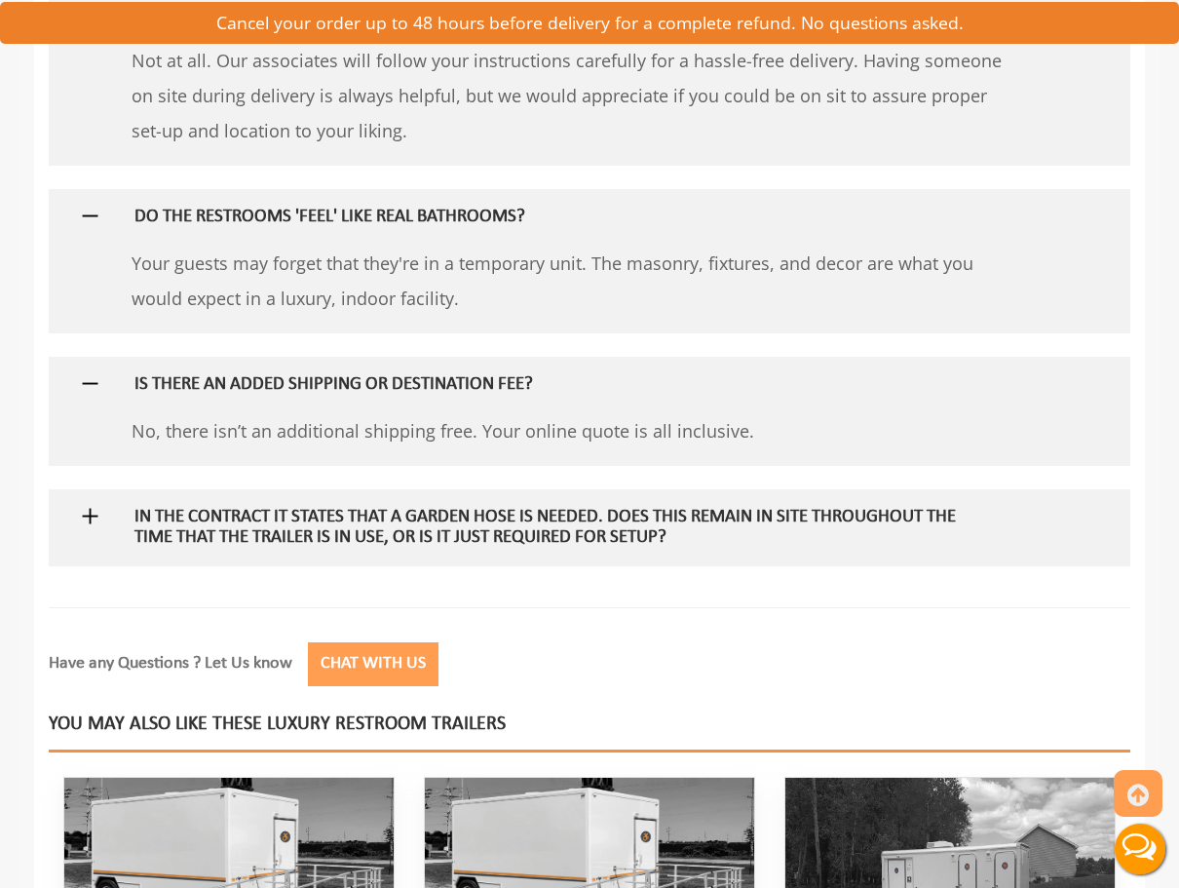
scroll to position [3189, 0]
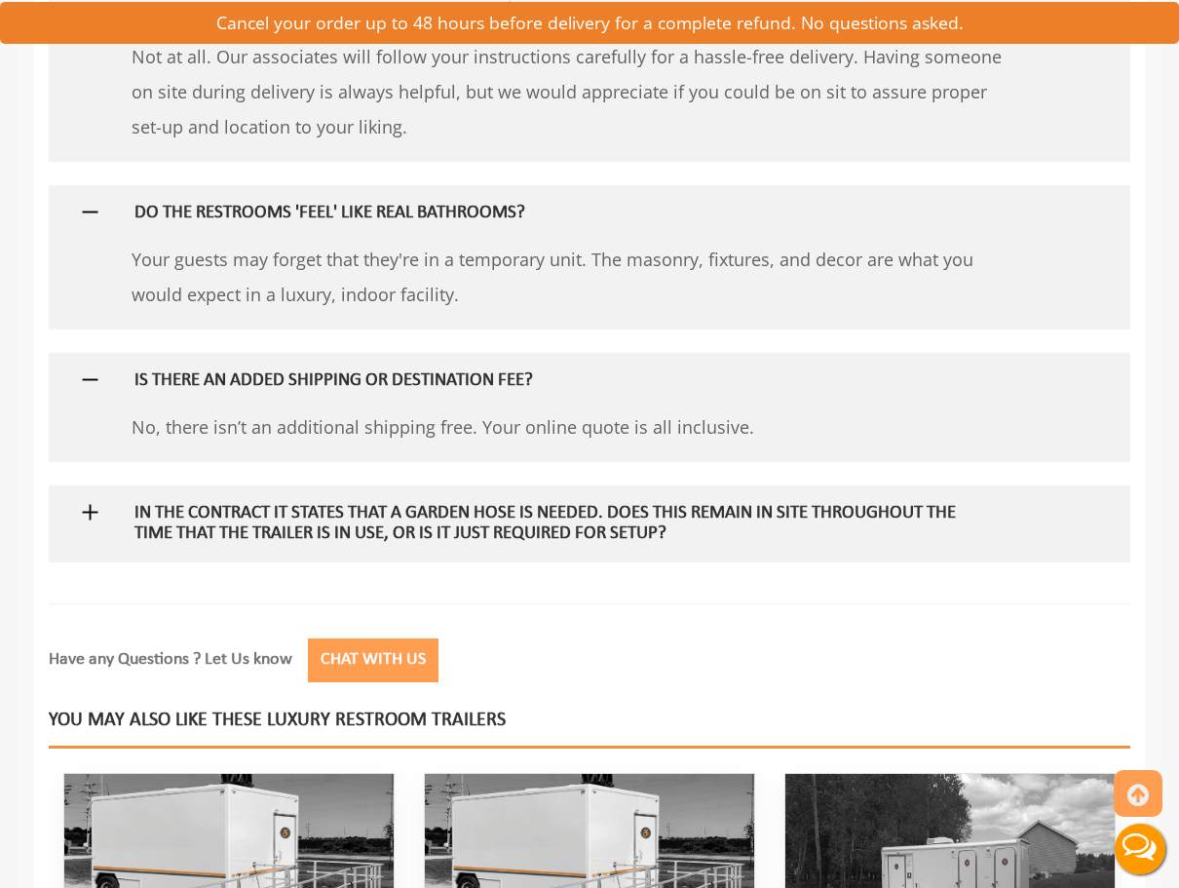
click at [351, 511] on h5 "In the contract it states that a garden hose is needed. Does this remain in sit…" at bounding box center [559, 524] width 848 height 41
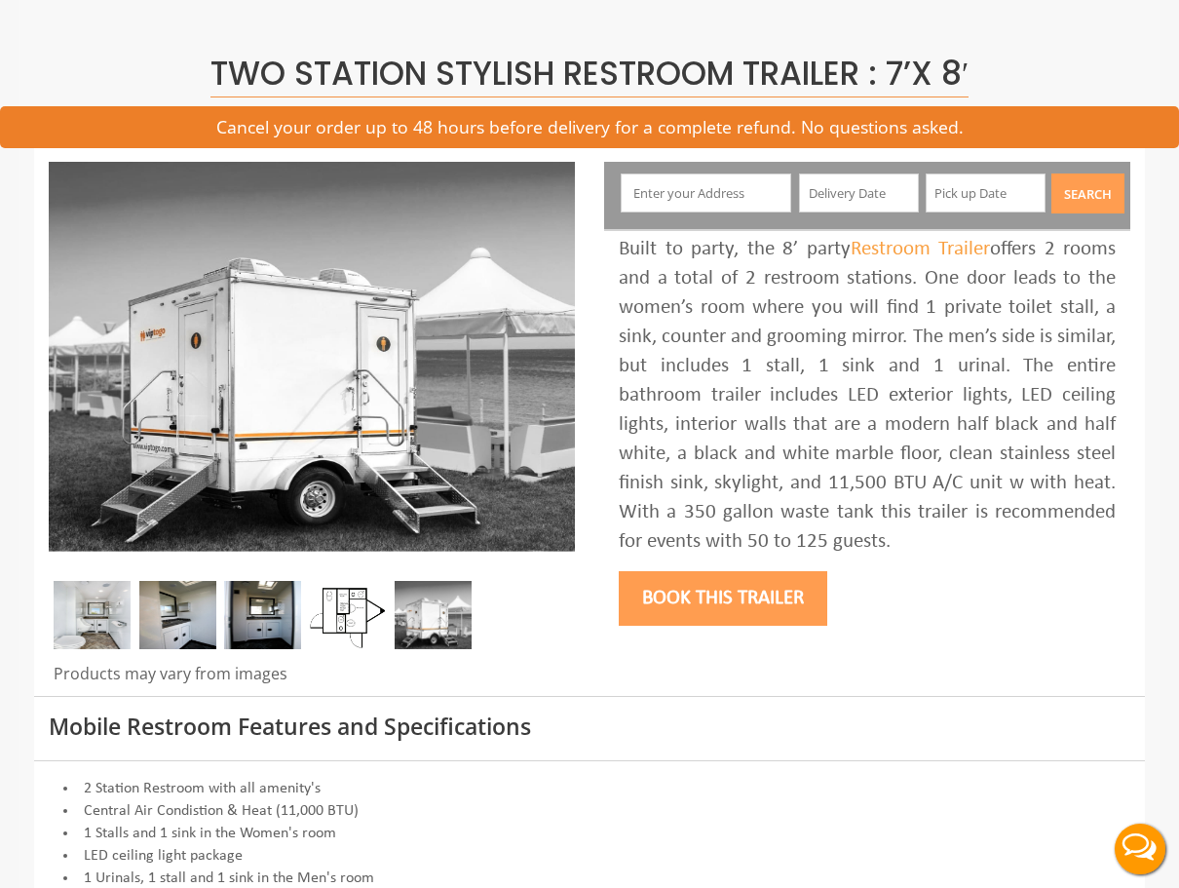
scroll to position [156, 0]
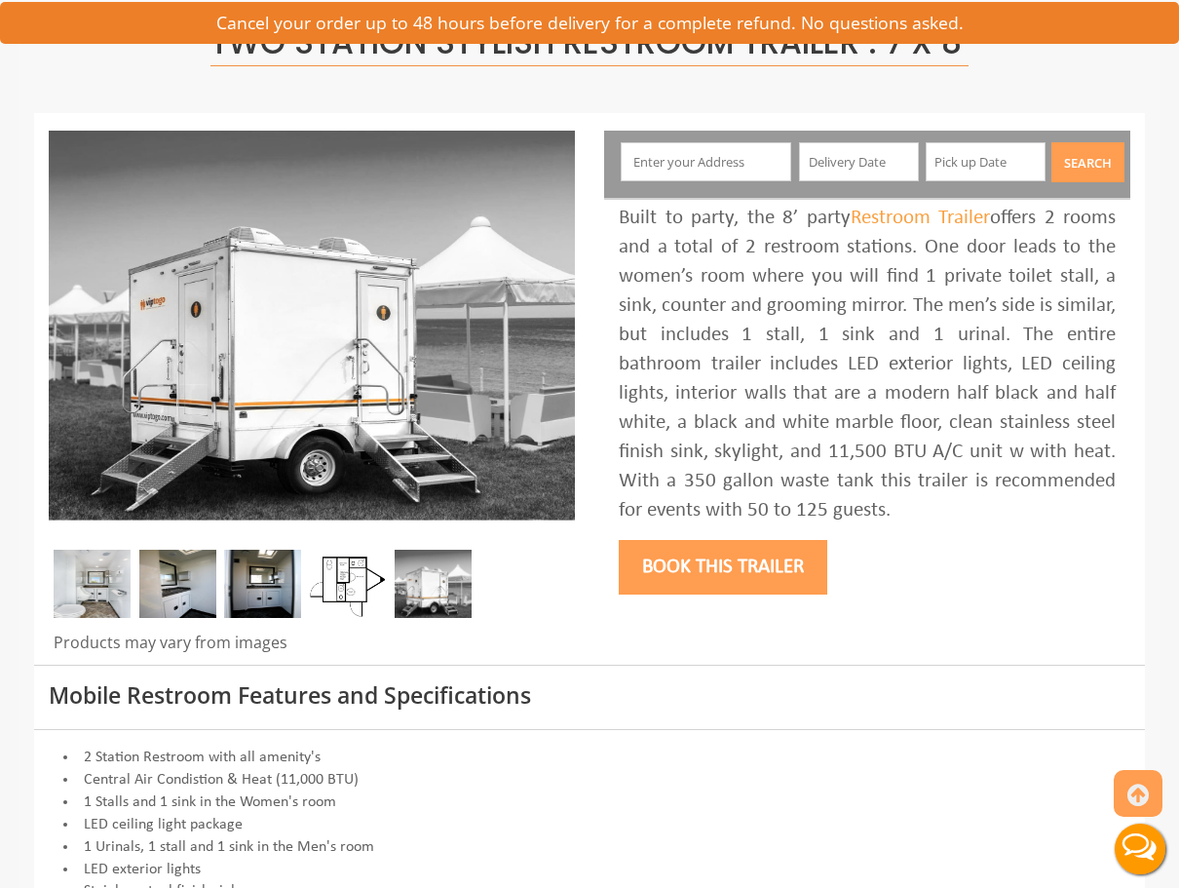
click at [713, 566] on button "Book this trailer" at bounding box center [723, 567] width 209 height 55
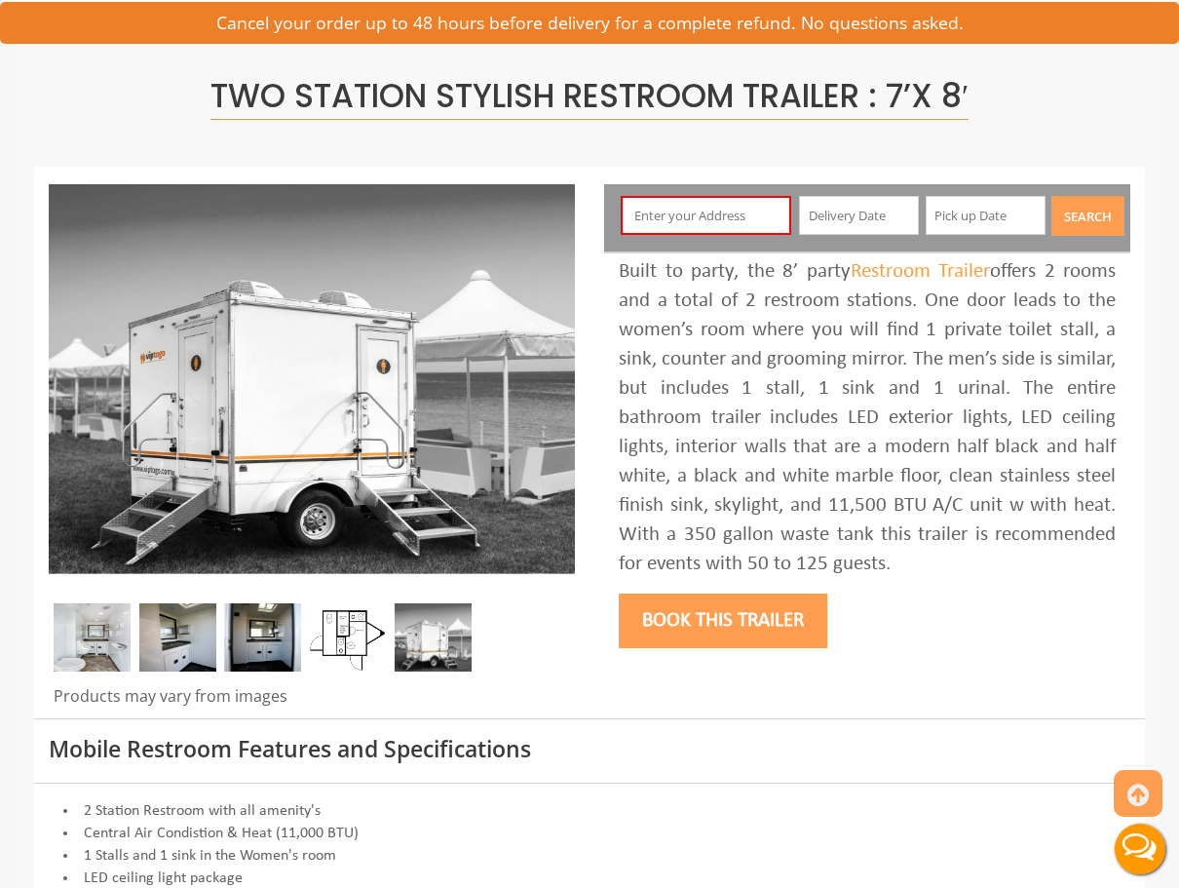
scroll to position [100, 0]
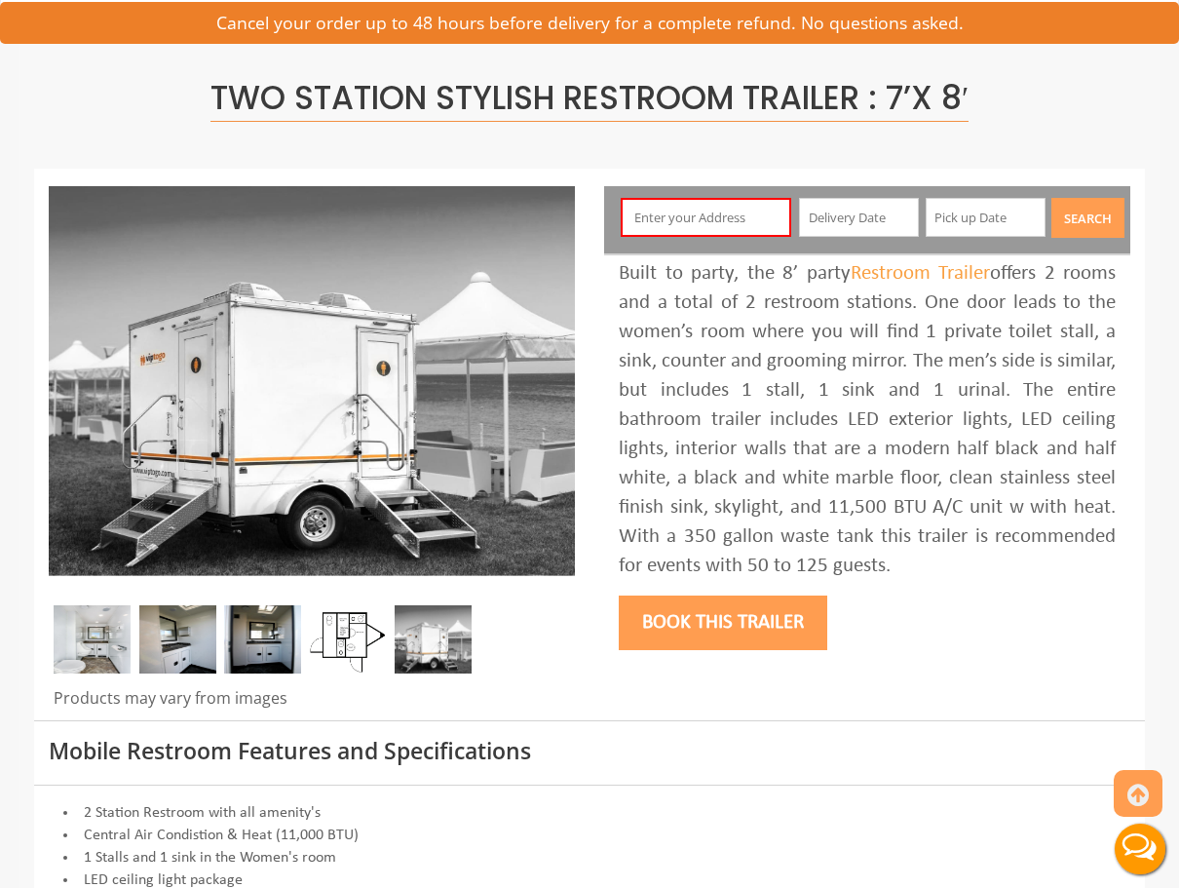
click at [724, 223] on input "text" at bounding box center [707, 217] width 172 height 39
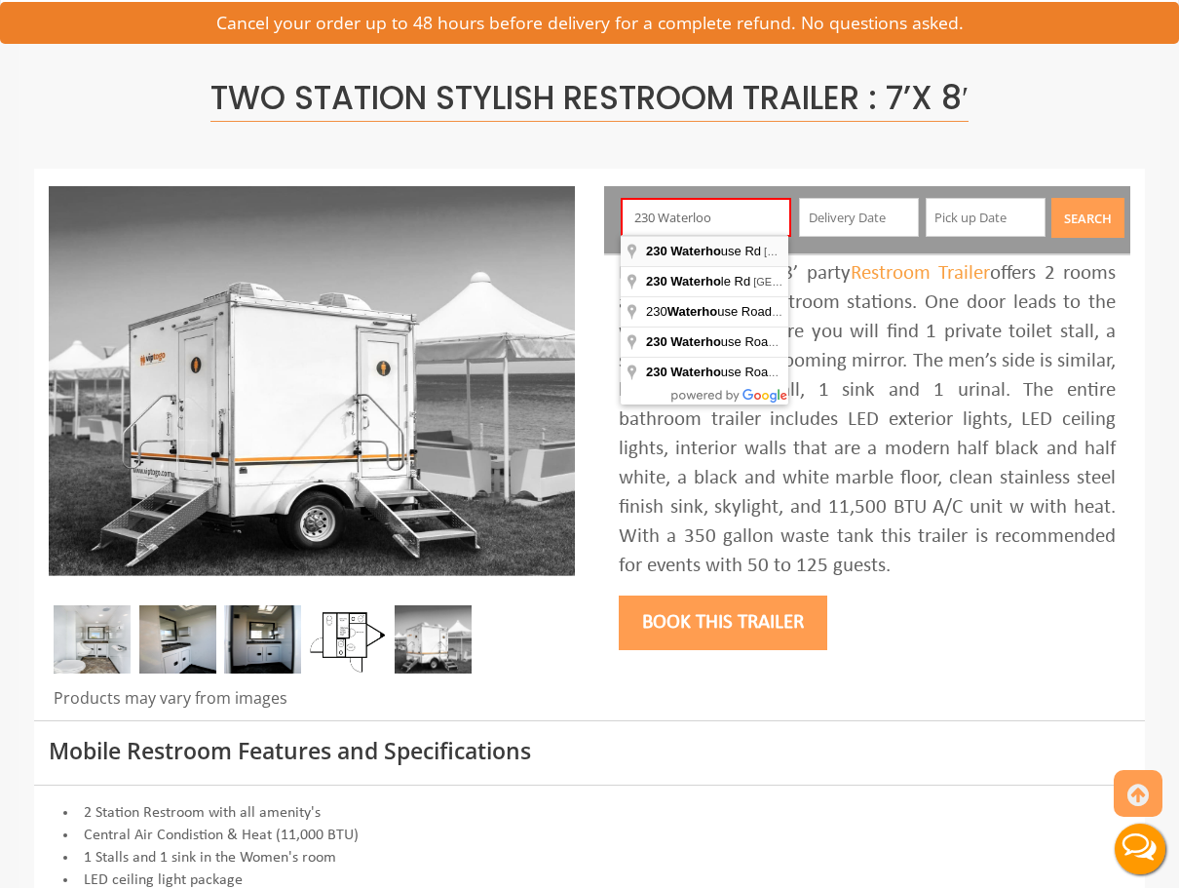
type input "230 Waterhouse Rd, Dayton, ME, USA"
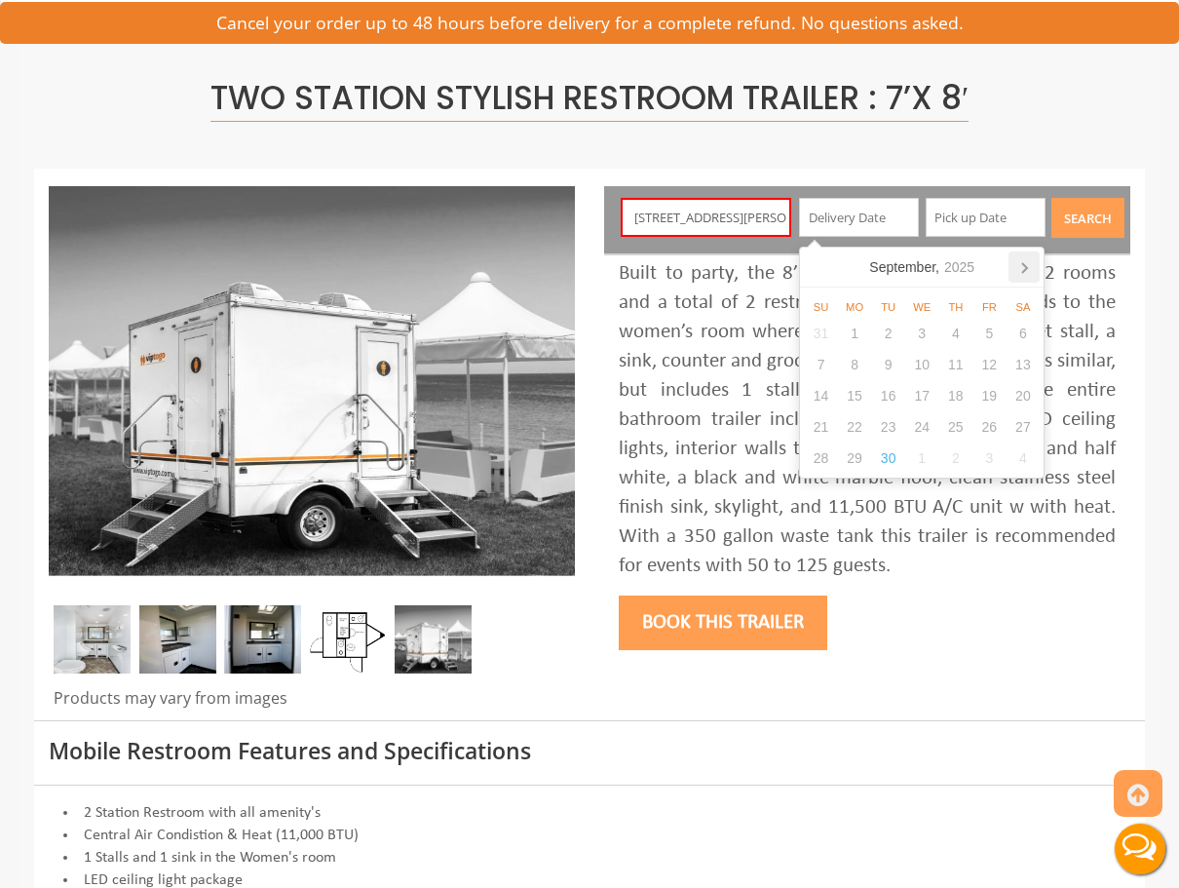
click at [1024, 270] on icon at bounding box center [1025, 268] width 5 height 10
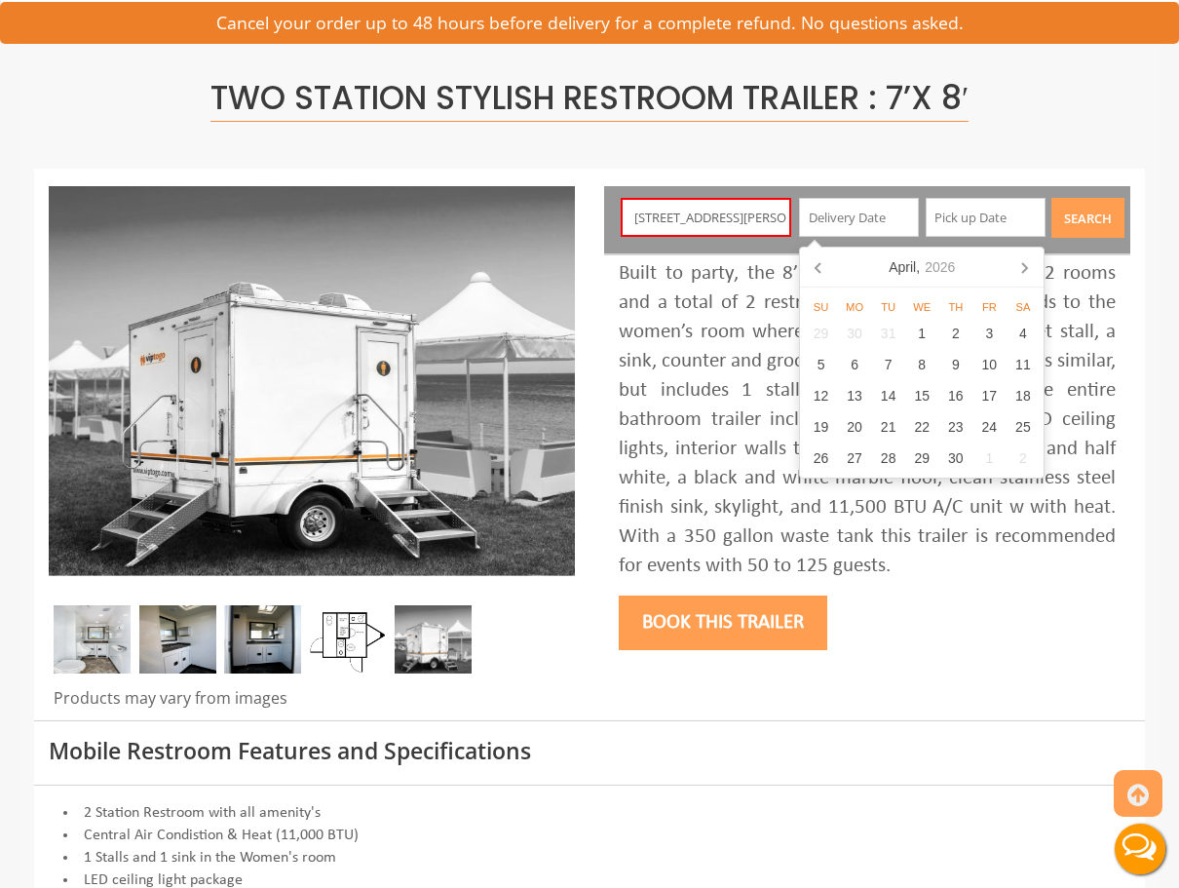
click at [1024, 270] on icon at bounding box center [1025, 268] width 5 height 10
click at [1021, 357] on div "8" at bounding box center [1024, 364] width 34 height 31
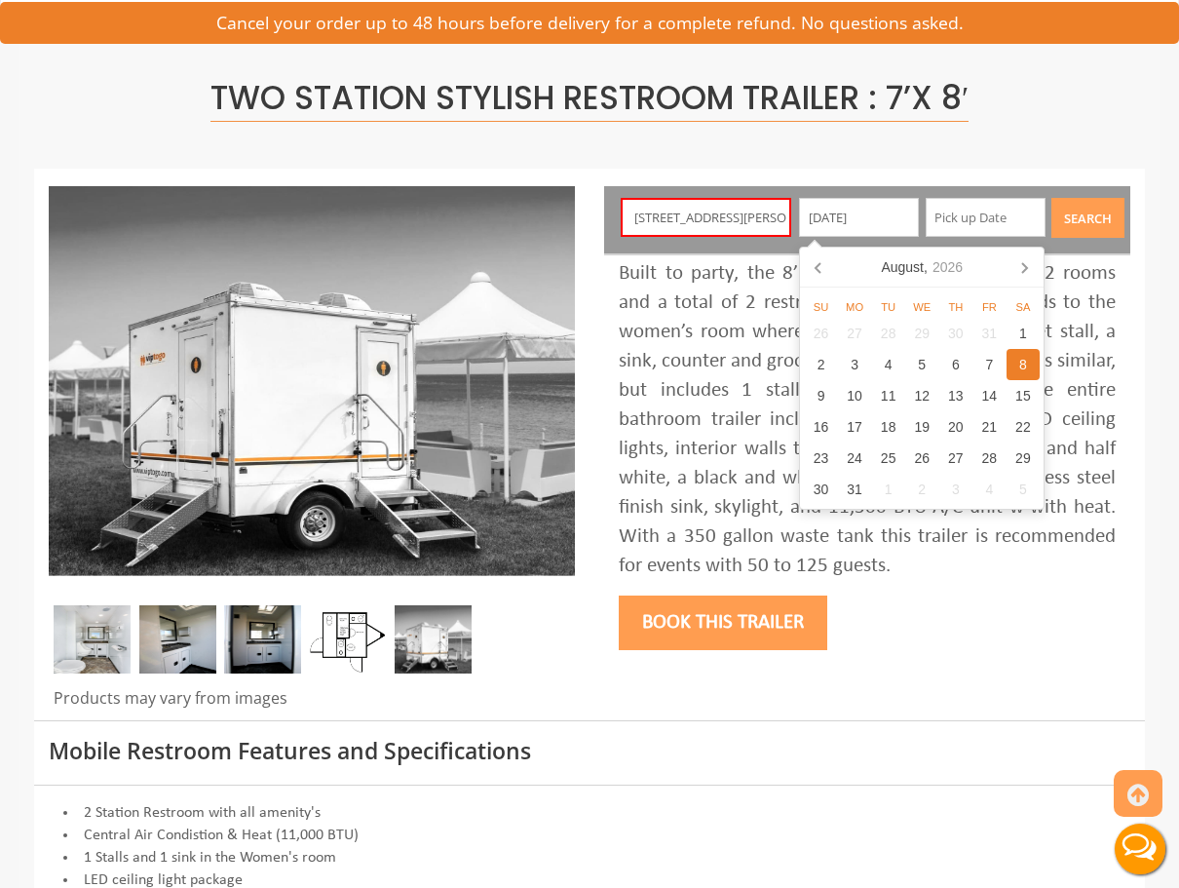
click at [876, 218] on input "08/08/2026" at bounding box center [859, 217] width 120 height 39
click at [991, 357] on div "7" at bounding box center [990, 364] width 34 height 31
type input "08/07/2026"
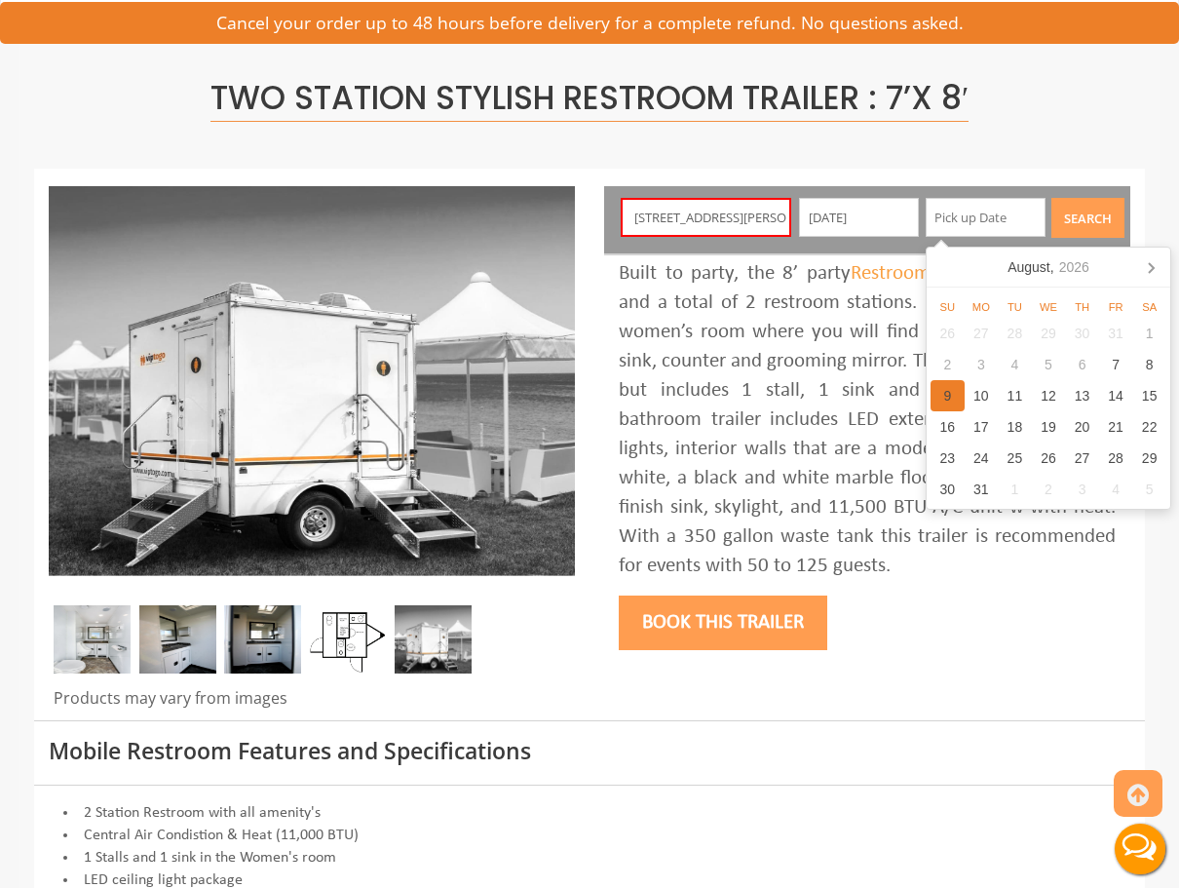
click at [948, 388] on div "9" at bounding box center [948, 395] width 34 height 31
type input "08/09/2026"
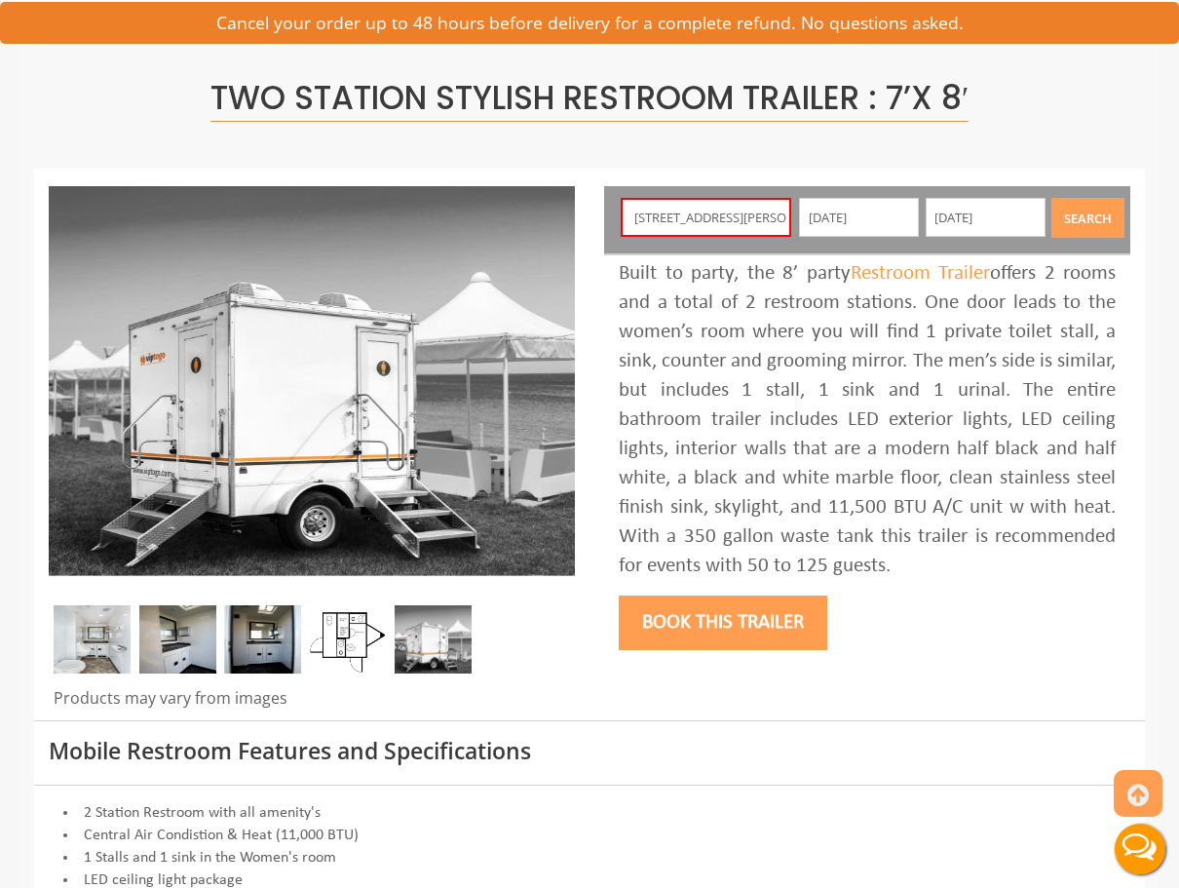
click at [1083, 229] on button "Search" at bounding box center [1088, 218] width 73 height 40
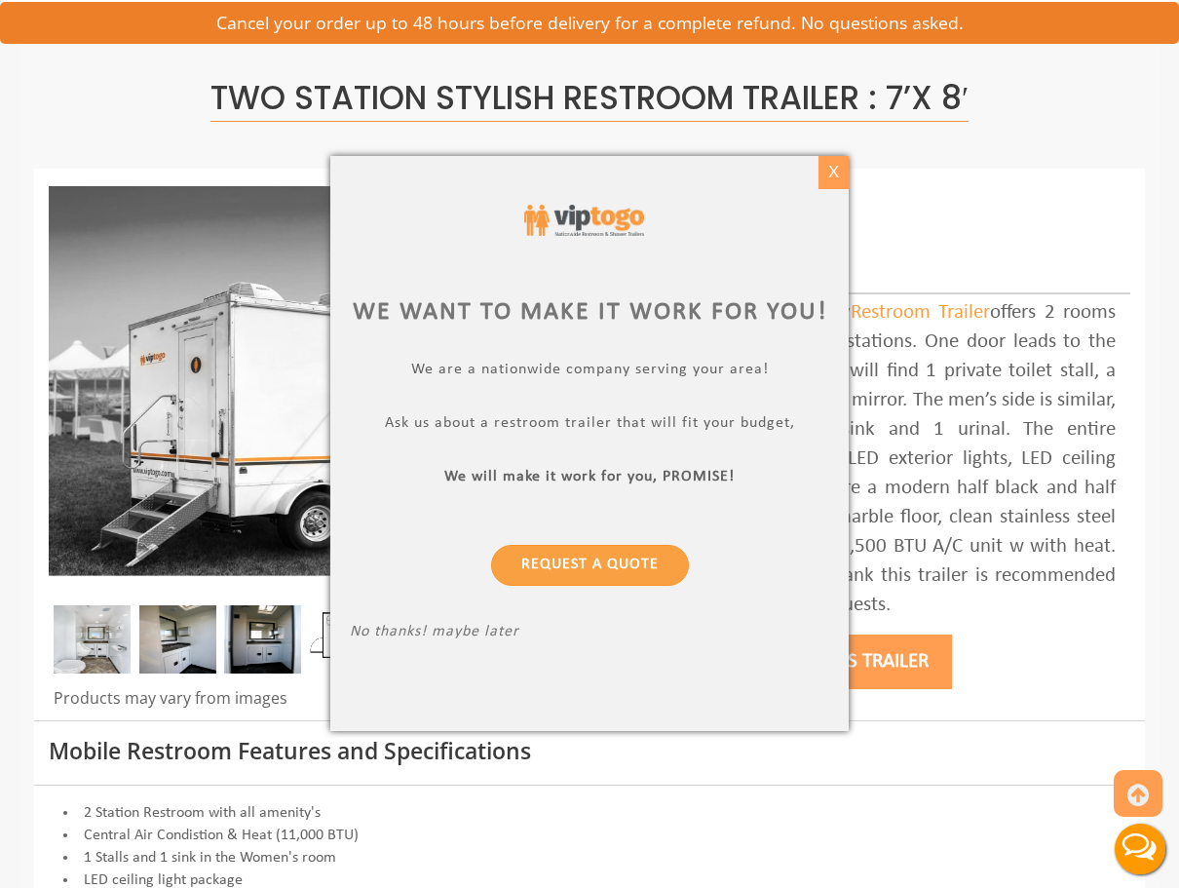
click at [836, 174] on div "X" at bounding box center [834, 172] width 30 height 33
